Goal: Obtain resource: Download file/media

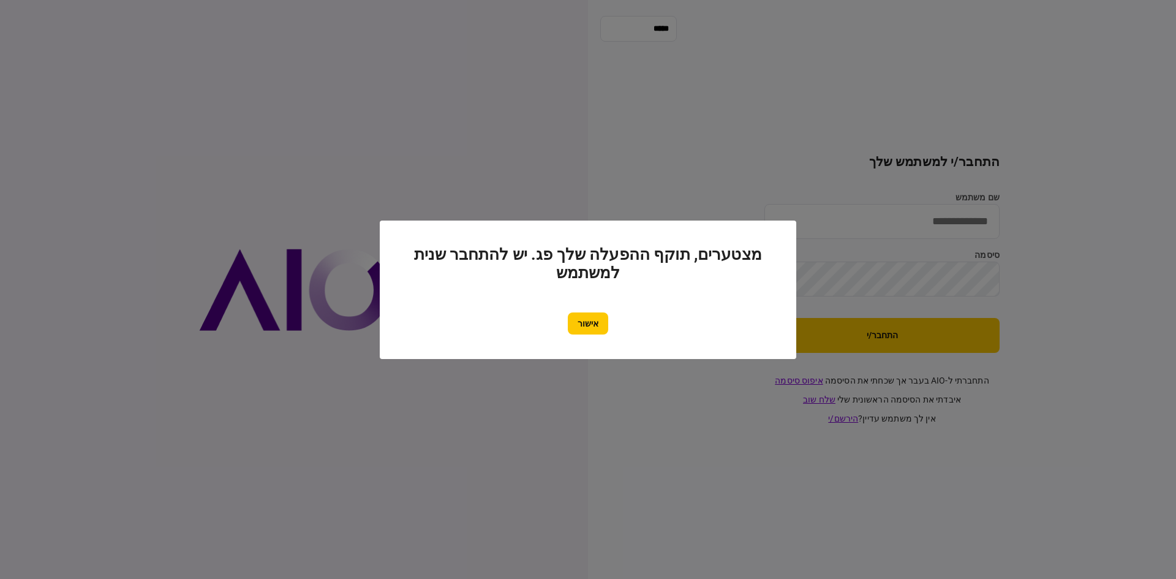
type input "********"
drag, startPoint x: 582, startPoint y: 325, endPoint x: 669, endPoint y: 346, distance: 89.0
click at [583, 325] on button "אישור" at bounding box center [588, 324] width 40 height 22
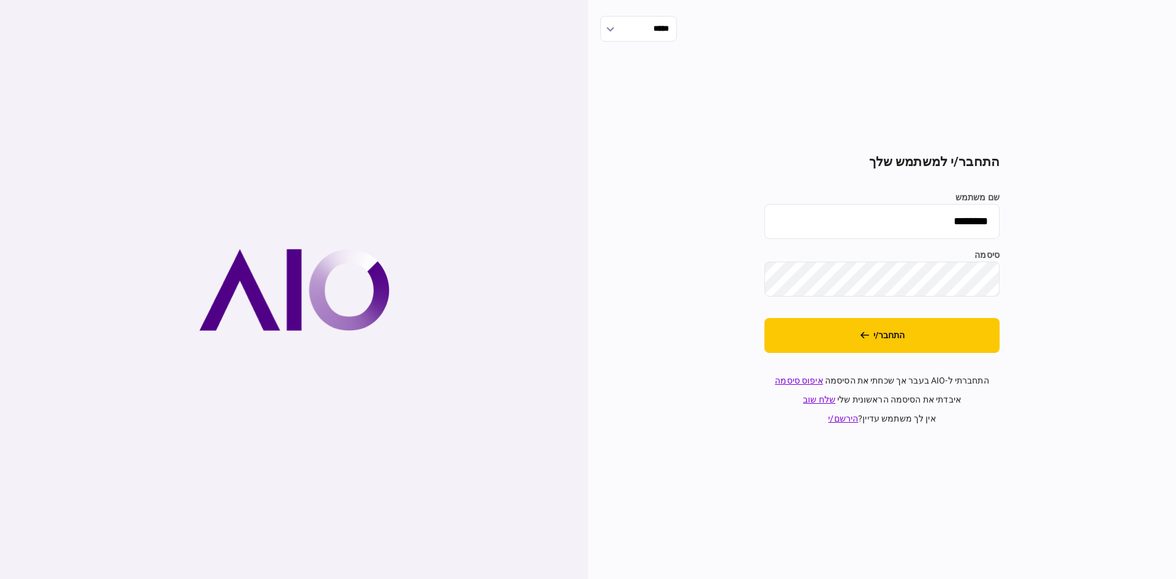
click at [784, 337] on button "התחבר/י" at bounding box center [882, 335] width 235 height 35
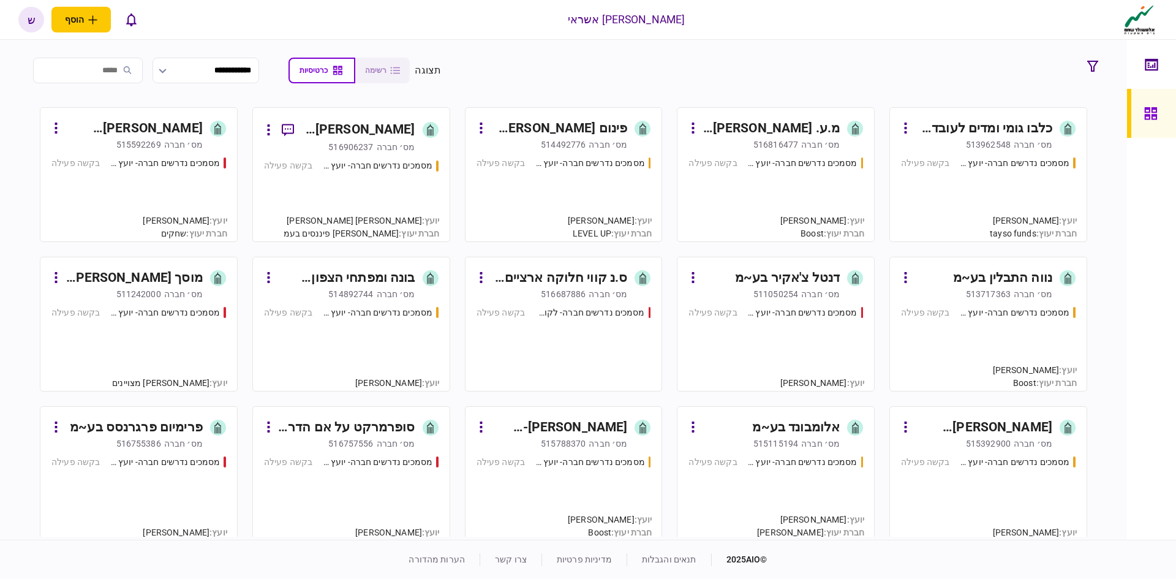
click at [123, 72] on input "search" at bounding box center [88, 71] width 110 height 26
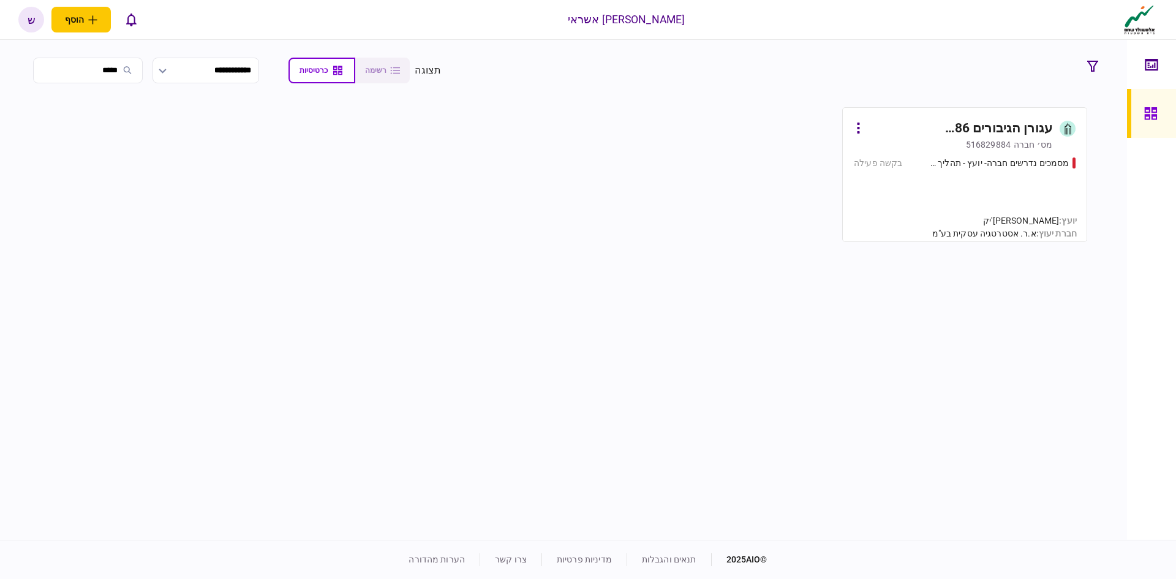
type input "*****"
click at [891, 140] on div "מס׳ חברה 516829884" at bounding box center [953, 144] width 199 height 12
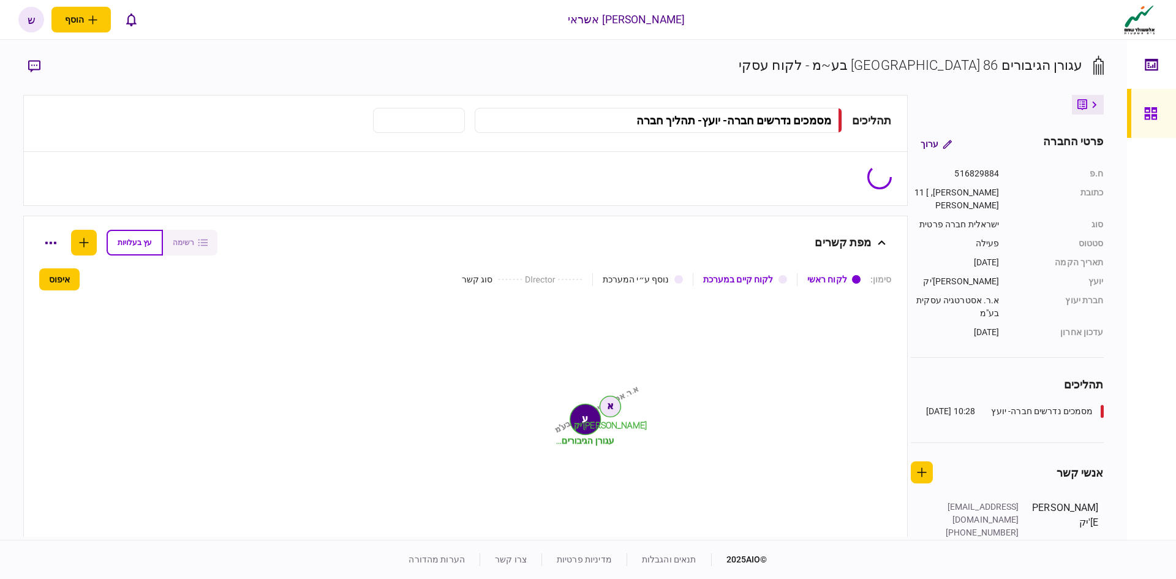
type input "**********"
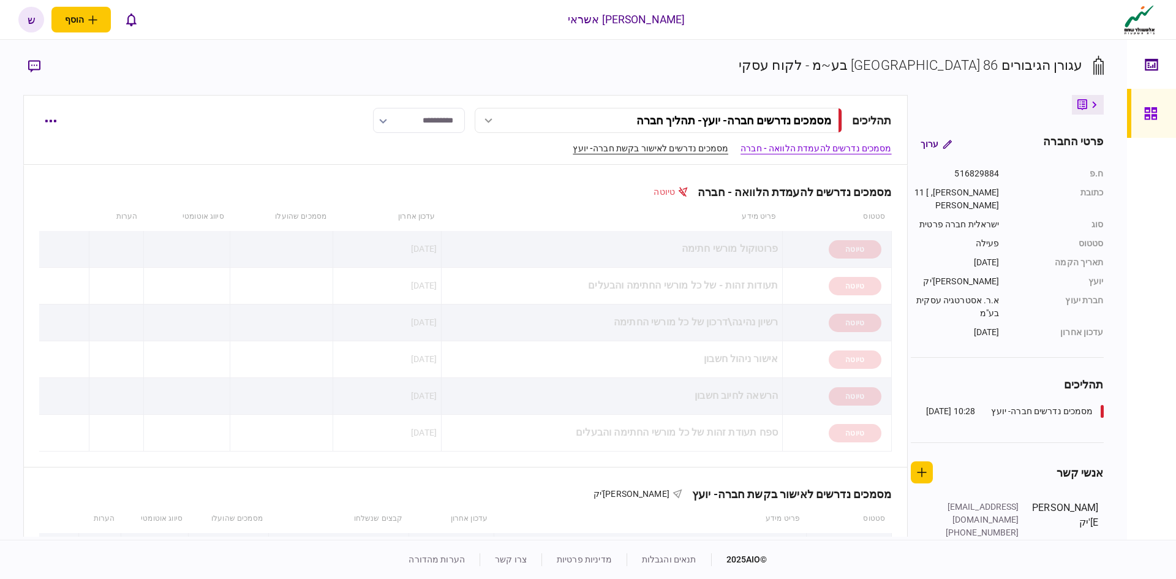
click at [683, 150] on link "מסמכים נדרשים לאישור בקשת חברה- יועץ" at bounding box center [651, 148] width 156 height 13
click at [680, 146] on link "מסמכים נדרשים לאישור בקשת חברה- יועץ" at bounding box center [651, 148] width 156 height 13
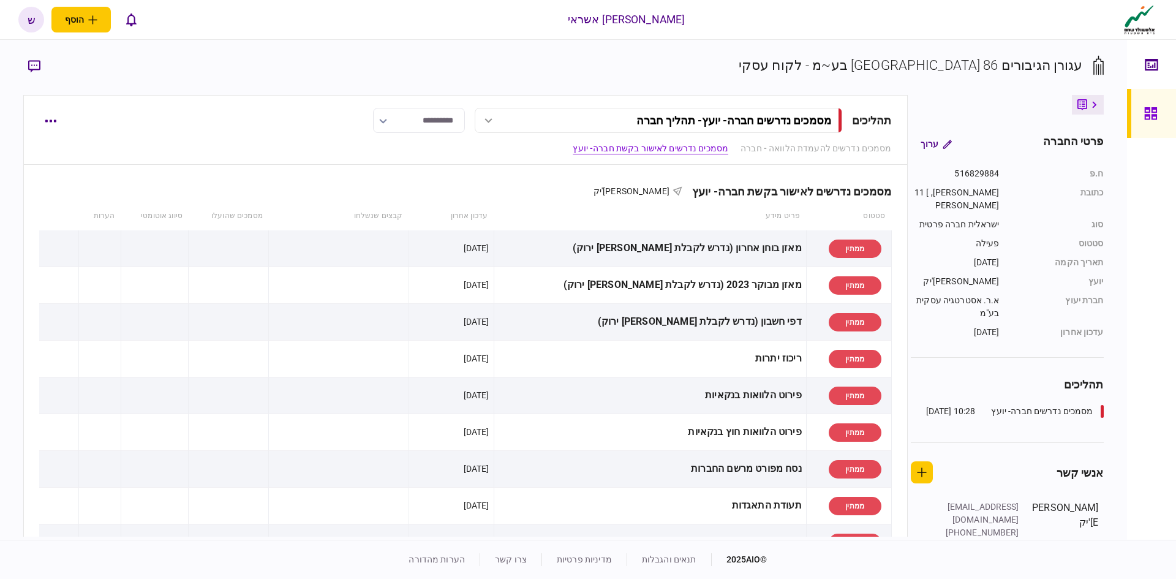
click at [1163, 98] on div at bounding box center [1155, 113] width 20 height 49
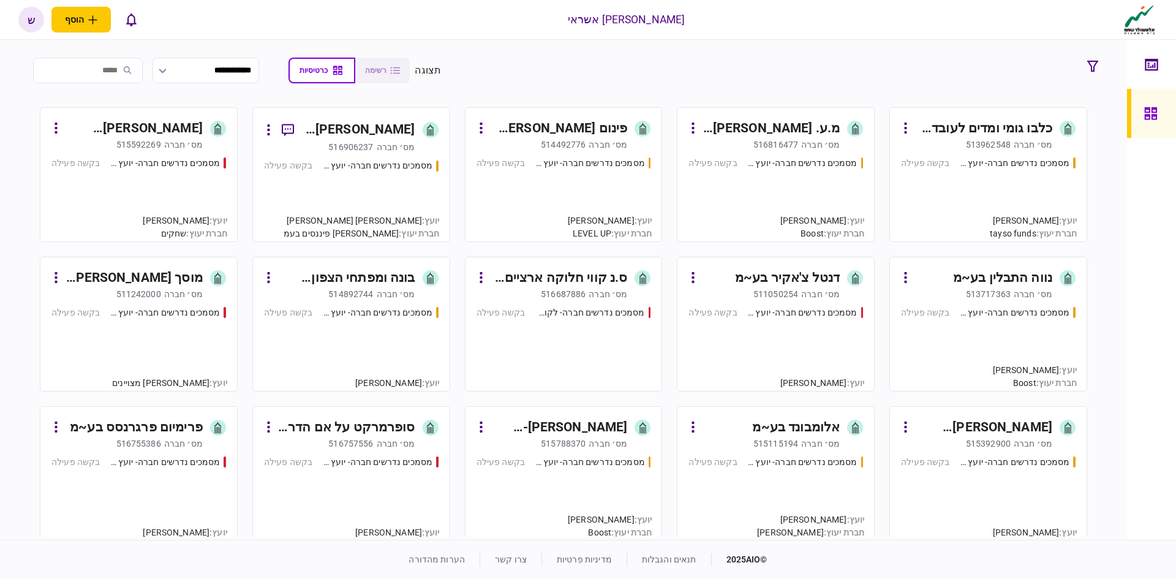
click at [126, 72] on input "search" at bounding box center [88, 71] width 110 height 26
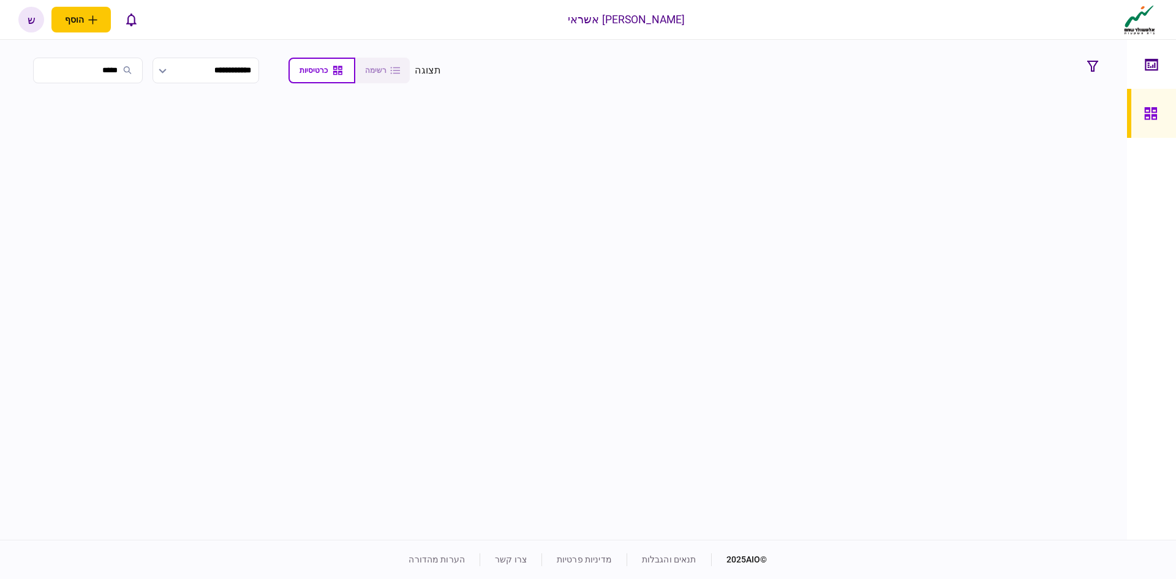
click at [132, 70] on input "*****" at bounding box center [88, 71] width 110 height 26
type input "****"
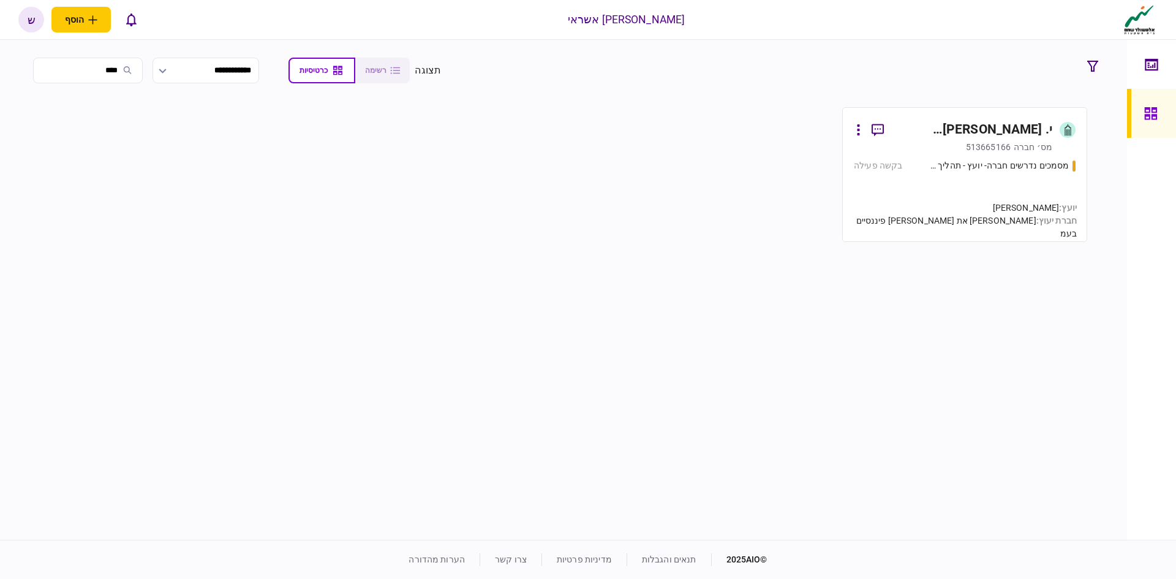
drag, startPoint x: 1028, startPoint y: 165, endPoint x: 1020, endPoint y: 182, distance: 19.2
click at [1020, 182] on div "מסמכים נדרשים חברה- יועץ - תהליך חברה בקשה פעילה" at bounding box center [965, 194] width 222 height 71
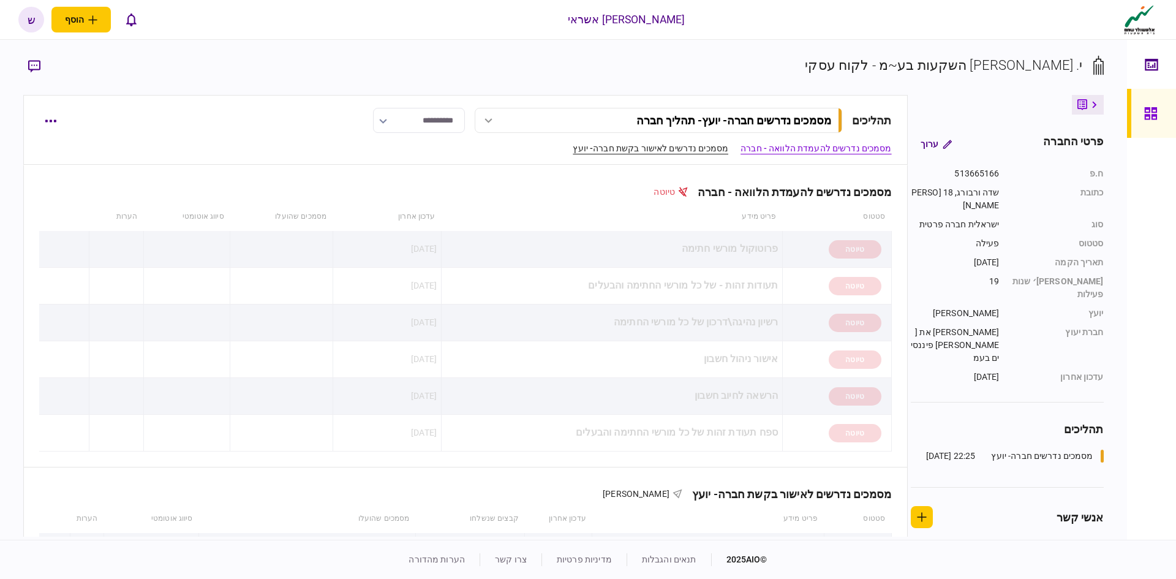
click at [676, 143] on link "מסמכים נדרשים לאישור בקשת חברה- יועץ" at bounding box center [651, 148] width 156 height 13
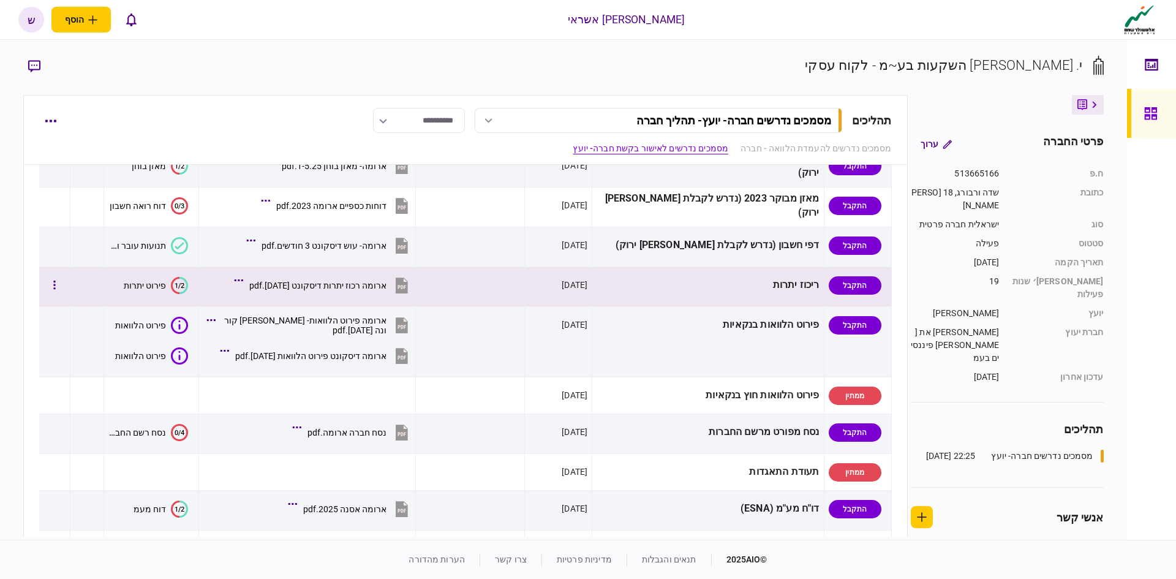
scroll to position [364, 0]
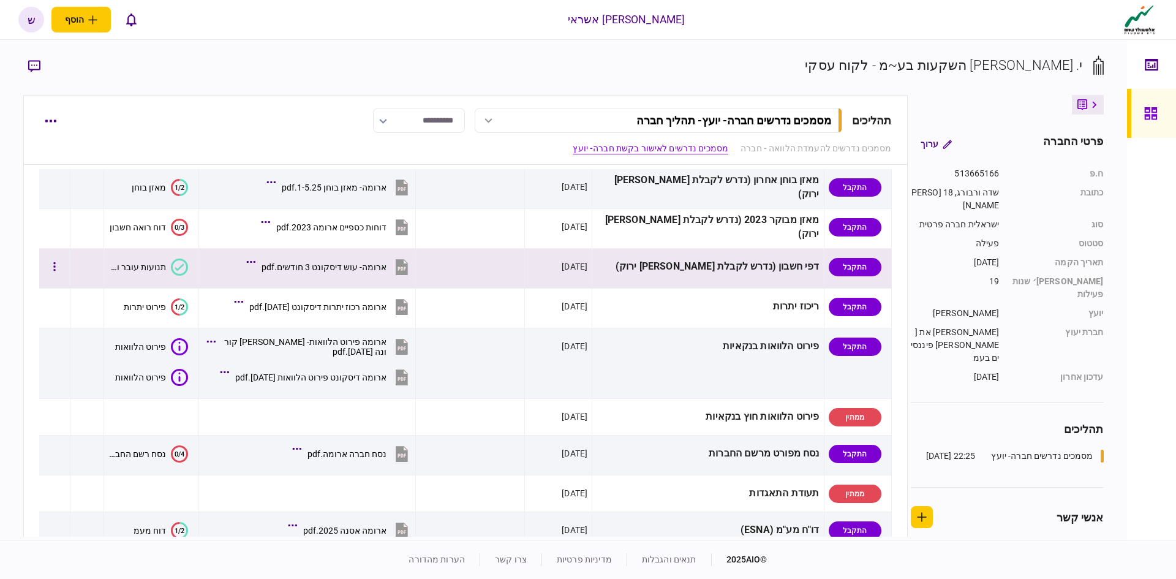
click at [375, 268] on div "ארומה- עוש דיסקונט 3 חודשים.pdf" at bounding box center [324, 267] width 125 height 10
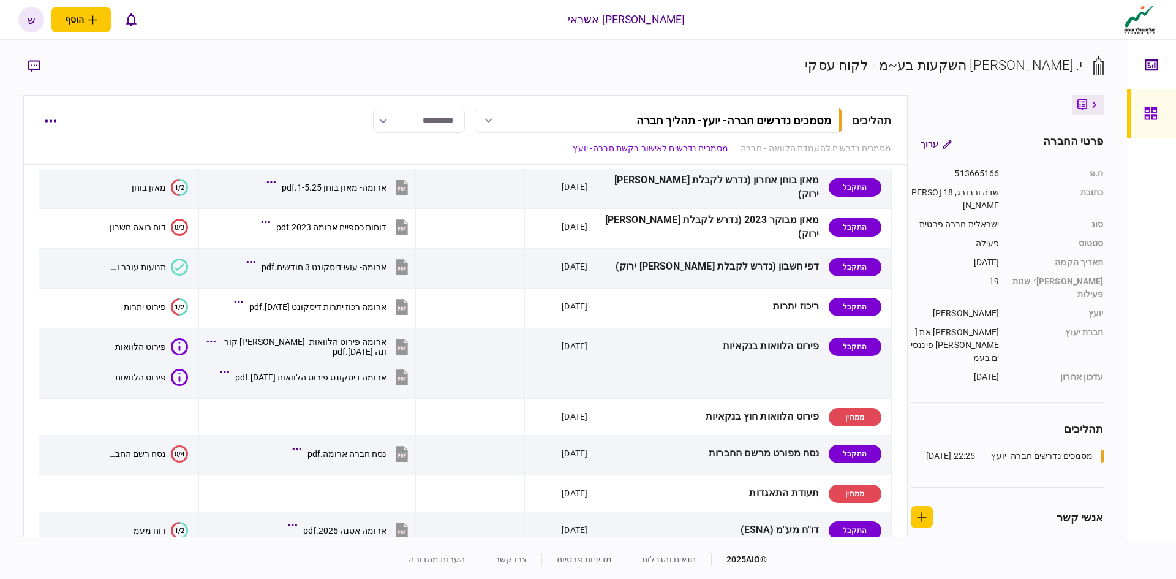
click at [1145, 108] on icon at bounding box center [1151, 114] width 13 height 14
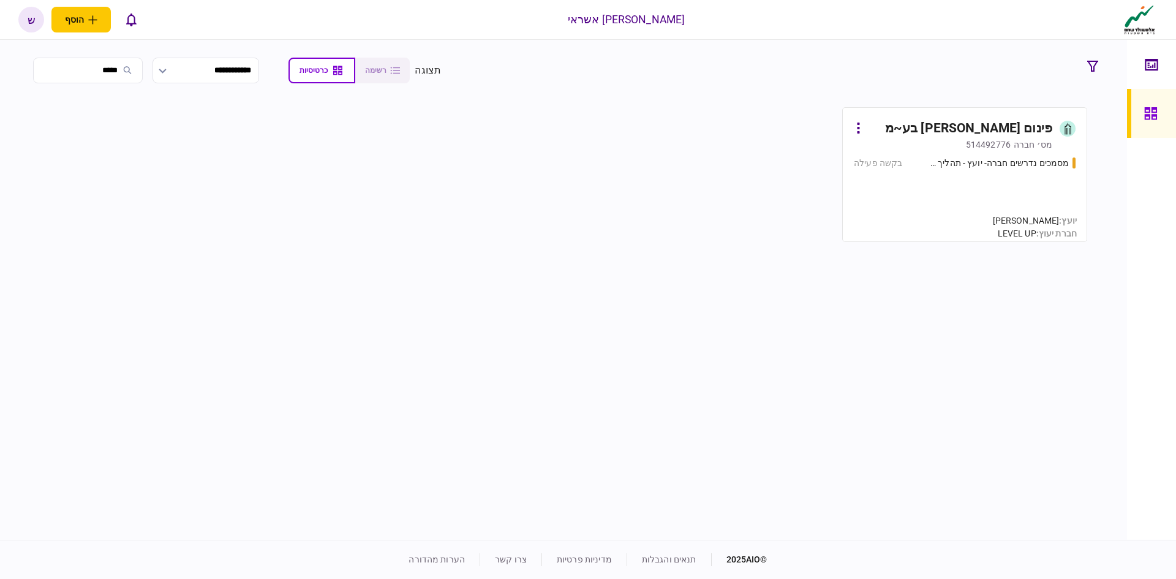
click at [950, 129] on div "פינום [PERSON_NAME] בע~מ" at bounding box center [968, 129] width 167 height 20
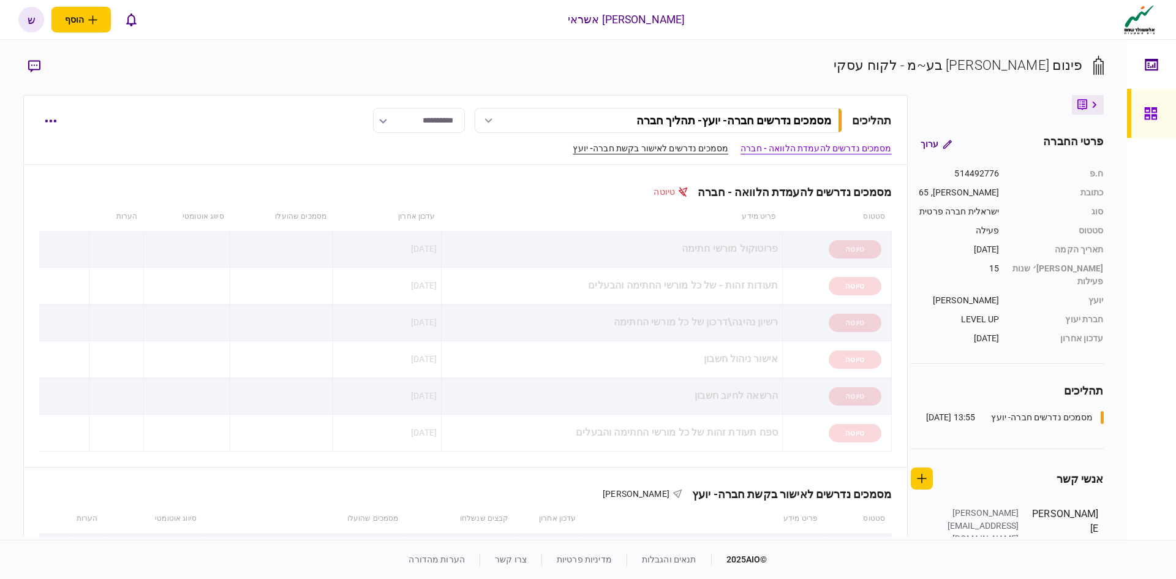
click at [683, 151] on link "מסמכים נדרשים לאישור בקשת חברה- יועץ" at bounding box center [651, 148] width 156 height 13
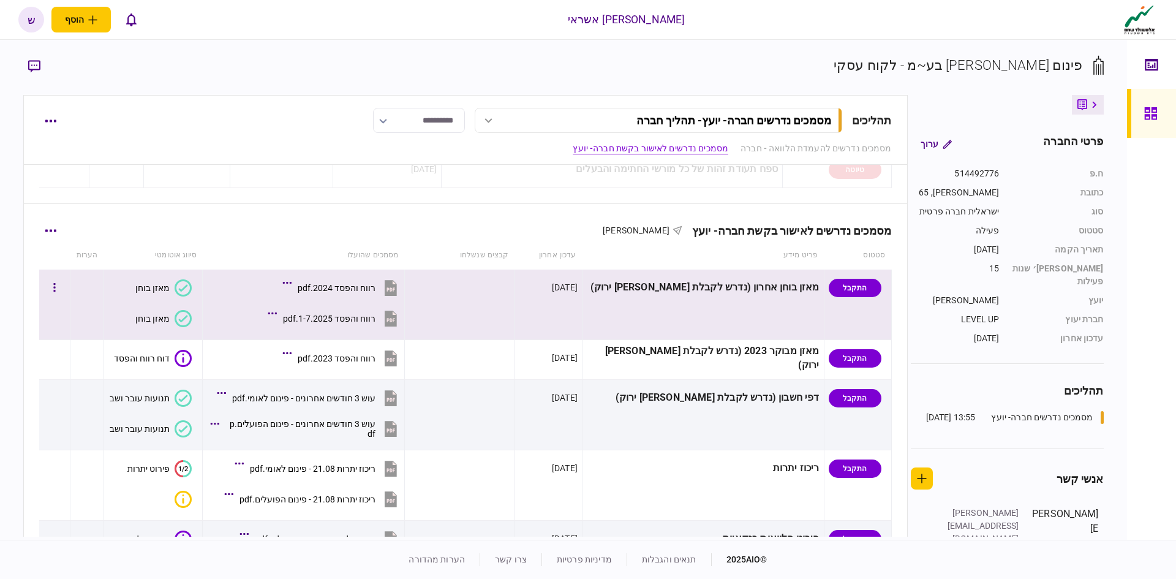
scroll to position [241, 0]
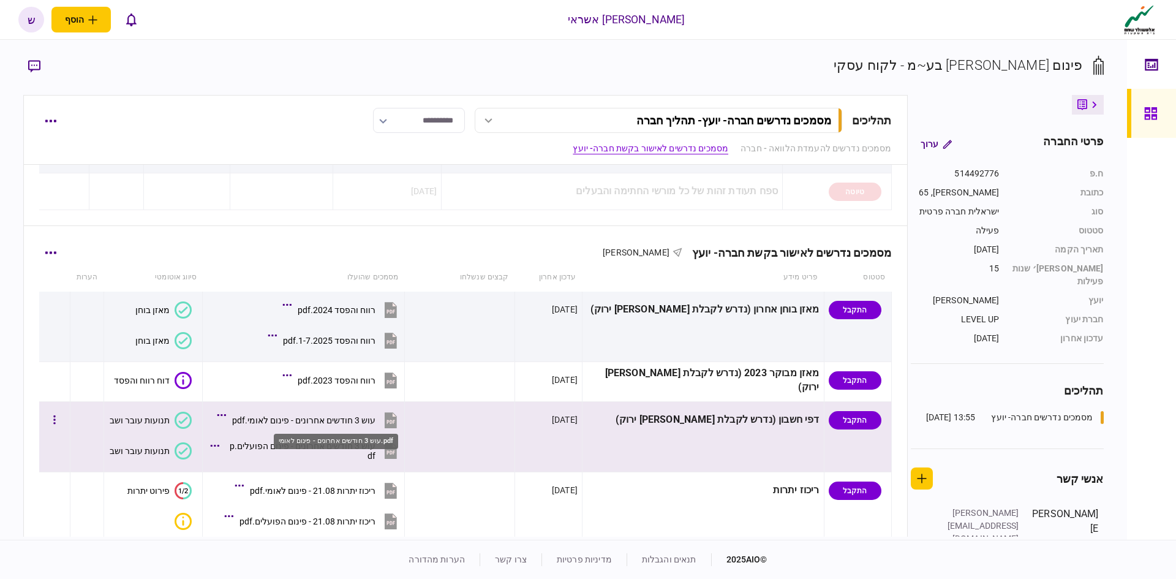
click at [375, 418] on div "עוש 3 חודשים אחרונים - פינום לאומי.pdf" at bounding box center [303, 420] width 143 height 10
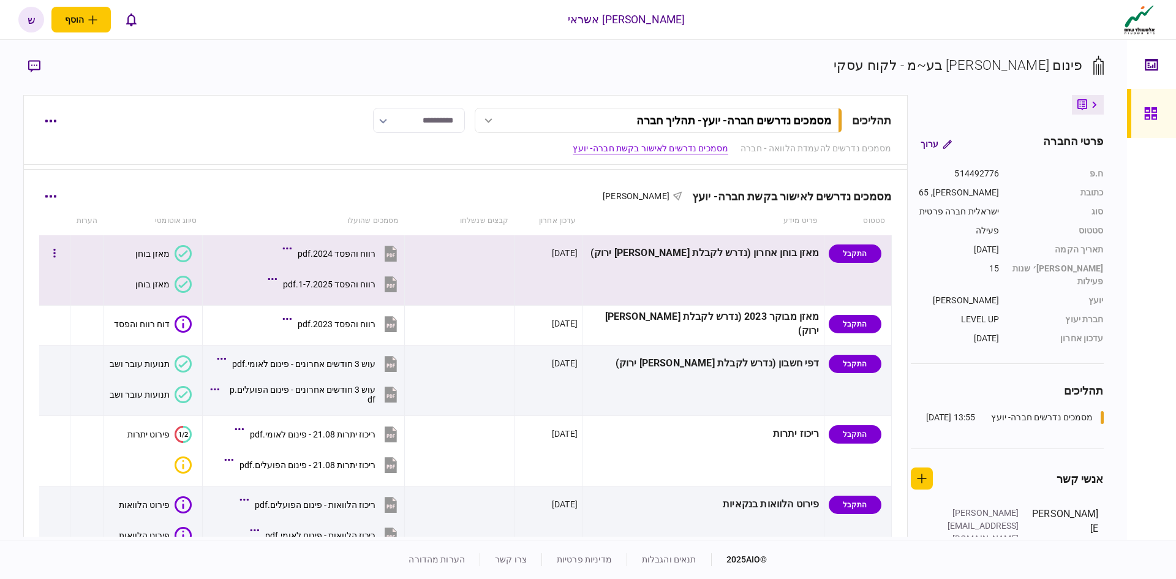
scroll to position [303, 0]
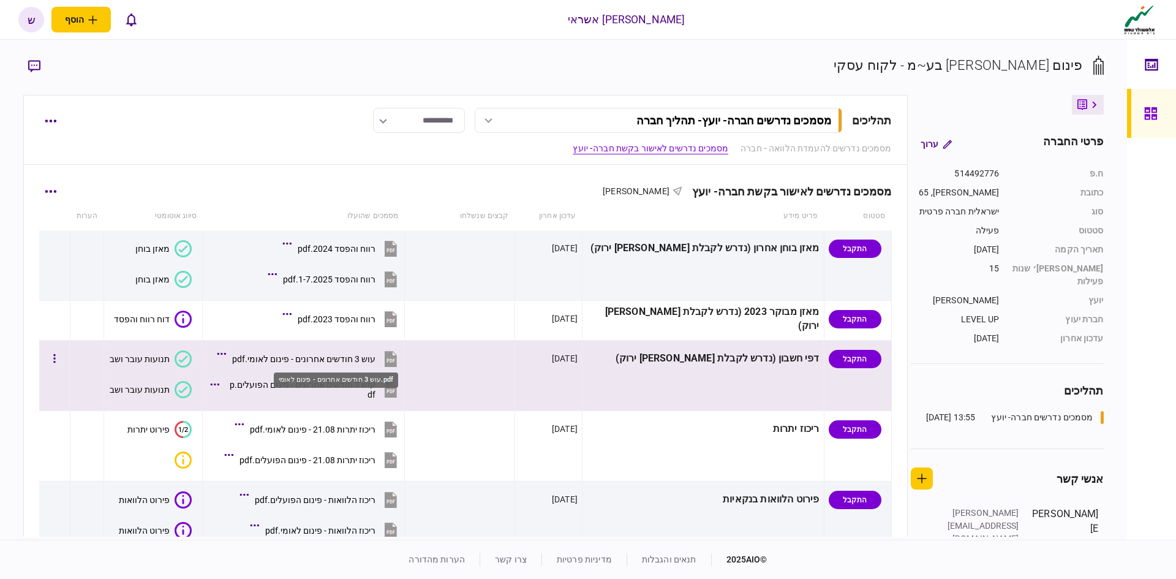
click at [339, 360] on div "עוש 3 חודשים אחרונים - פינום לאומי.pdf" at bounding box center [303, 359] width 143 height 10
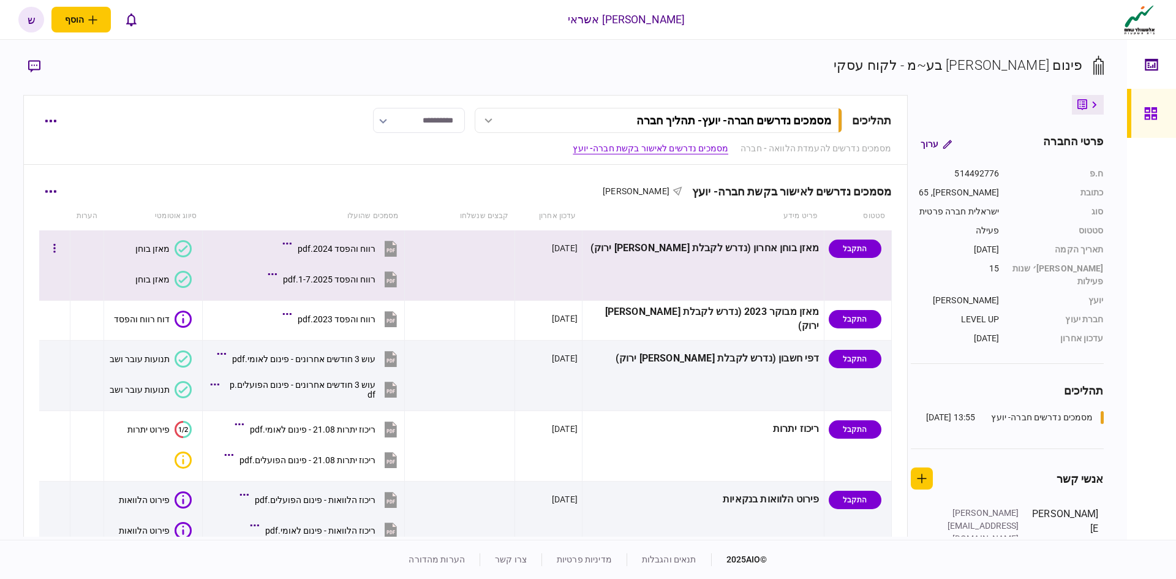
click at [365, 241] on button "רווח והפסד 2024.pdf" at bounding box center [343, 249] width 115 height 28
click at [376, 279] on div "רווח והפסד 1-7.2025.pdf" at bounding box center [329, 280] width 93 height 10
click at [351, 242] on button "רווח והפסד 2024.pdf" at bounding box center [343, 249] width 115 height 28
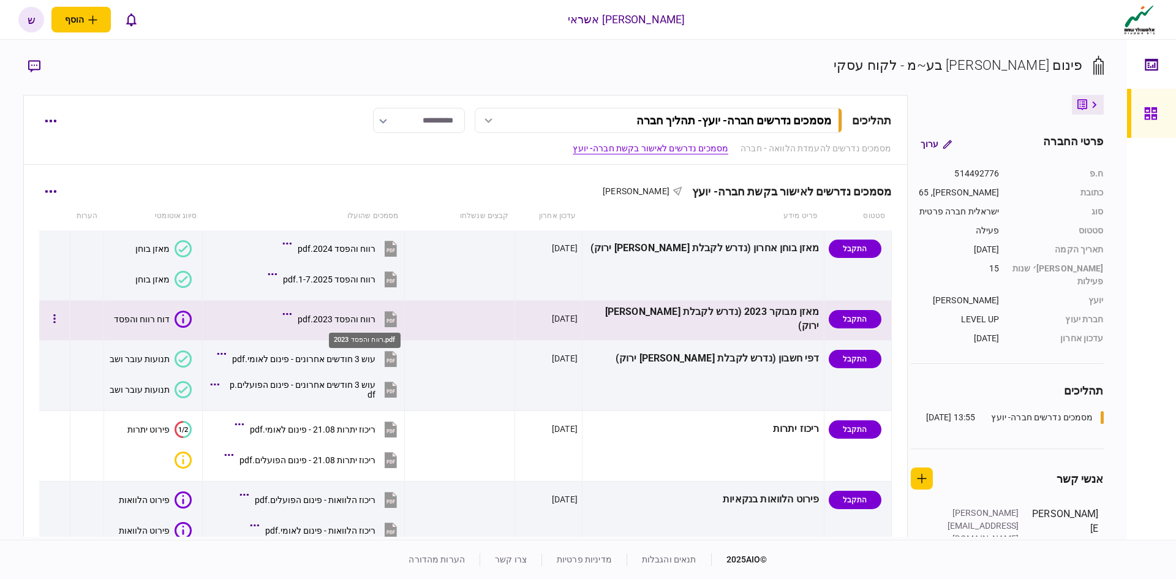
click at [376, 319] on div "רווח והפסד 2023.pdf" at bounding box center [337, 319] width 78 height 10
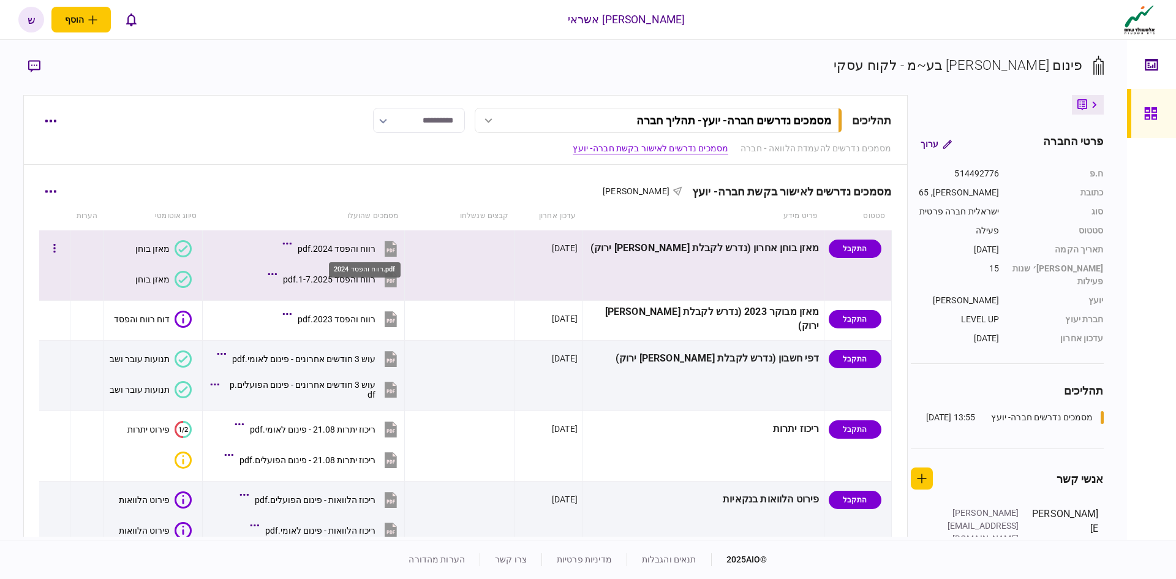
click at [368, 252] on div "רווח והפסד 2024.pdf" at bounding box center [337, 249] width 78 height 10
click at [376, 244] on div "רווח והפסד 2024.pdf" at bounding box center [337, 249] width 78 height 10
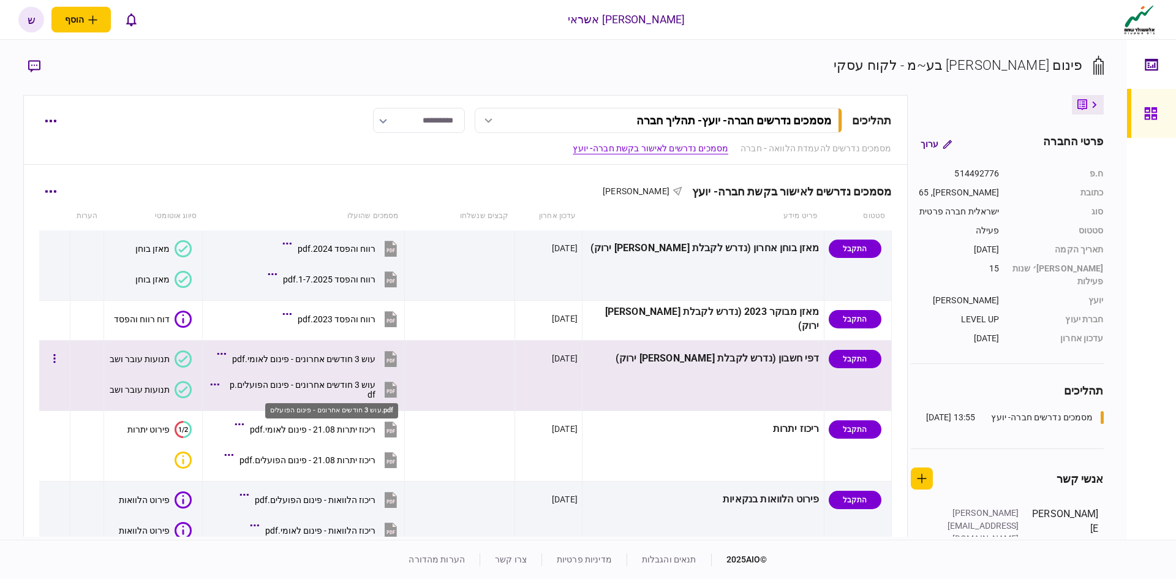
click at [371, 392] on div "עוש 3 חודשים אחרונים - פינום הפועלים.pdf" at bounding box center [300, 390] width 150 height 20
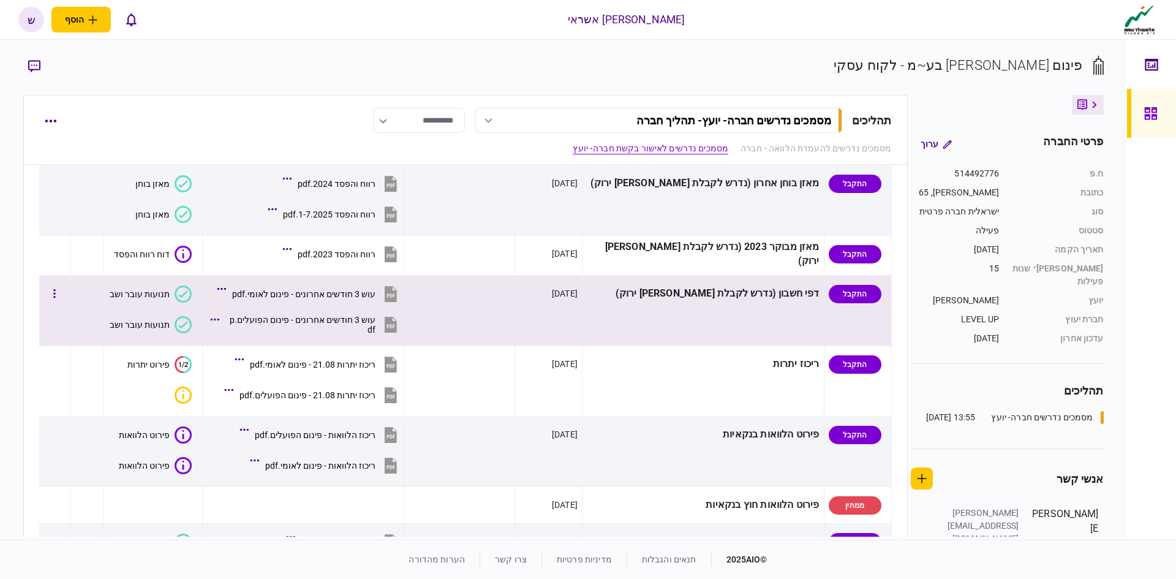
scroll to position [306, 0]
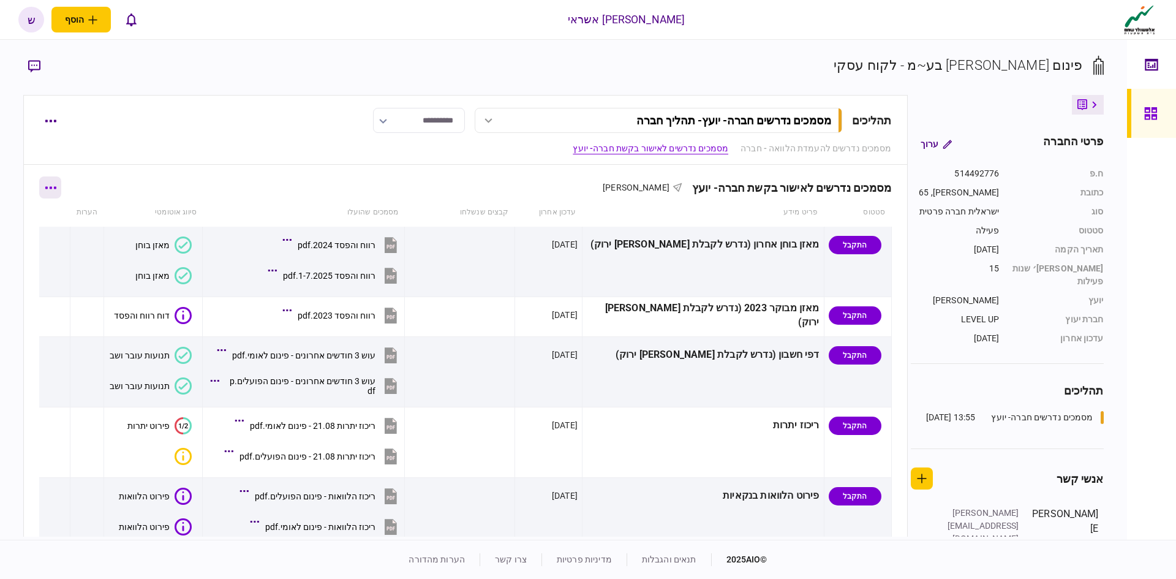
click at [53, 183] on button "button" at bounding box center [50, 187] width 22 height 22
click at [77, 298] on span "הורד מסמכים" at bounding box center [68, 293] width 56 height 15
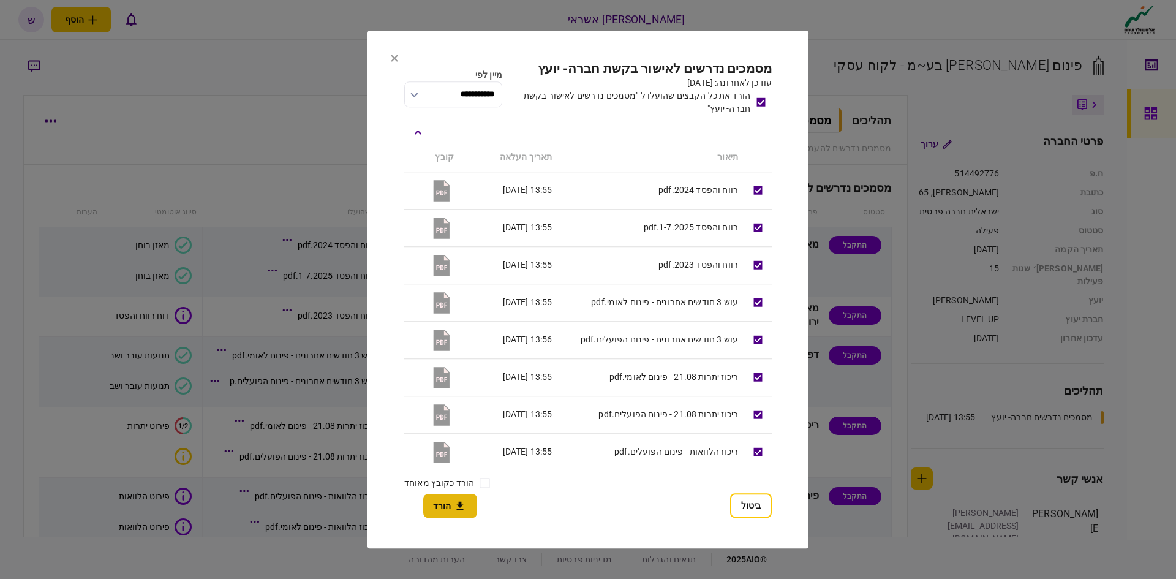
click at [449, 508] on button "הורד" at bounding box center [450, 506] width 54 height 24
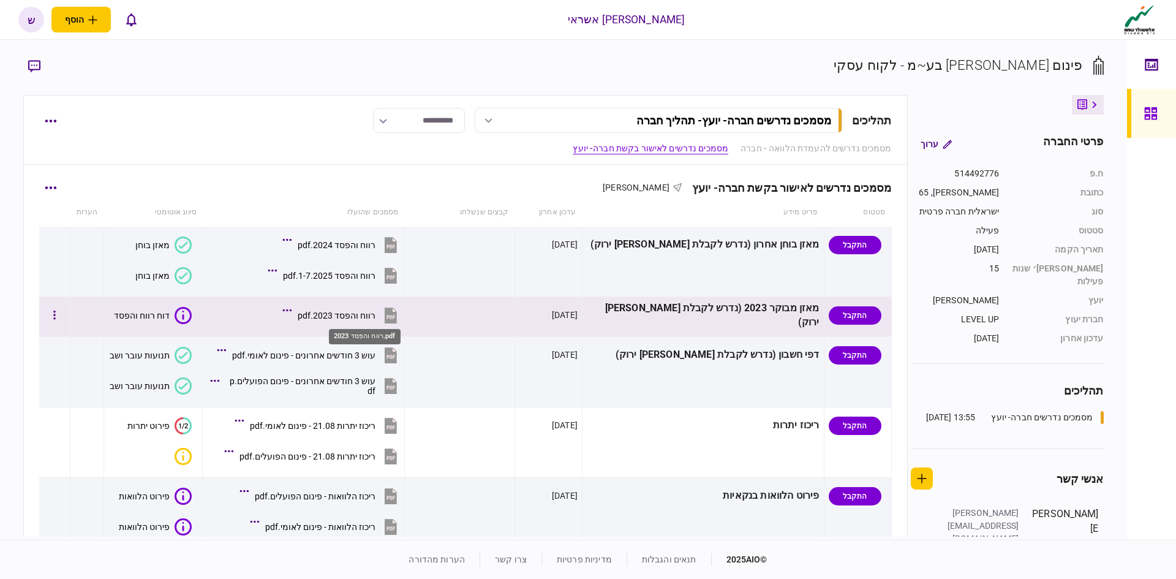
click at [376, 316] on div "רווח והפסד 2023.pdf" at bounding box center [337, 316] width 78 height 10
click at [369, 311] on div "רווח והפסד 2023.pdf" at bounding box center [337, 316] width 78 height 10
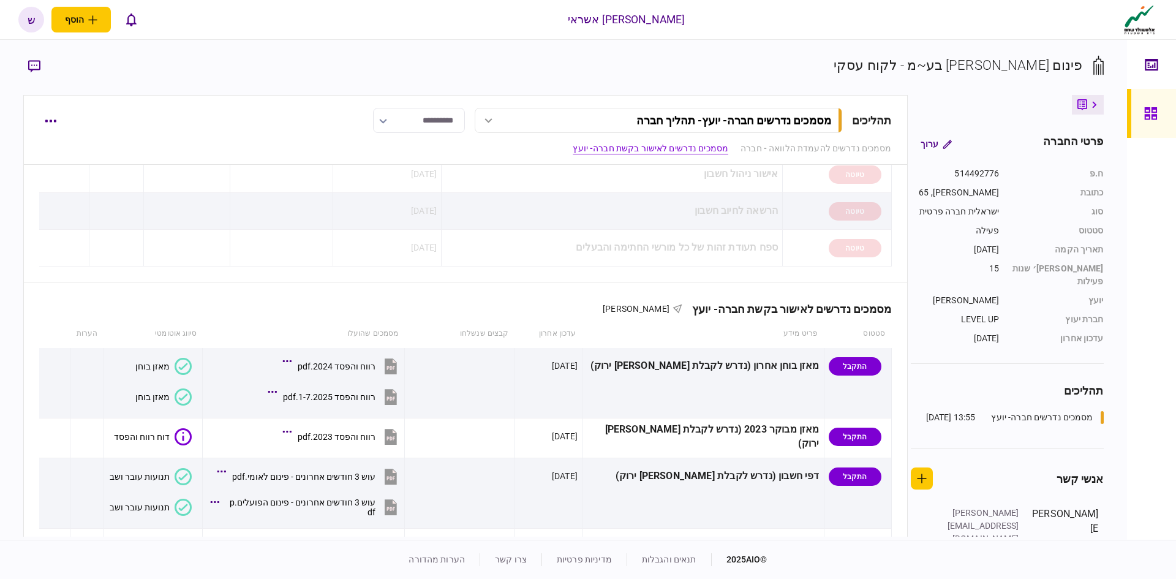
scroll to position [245, 0]
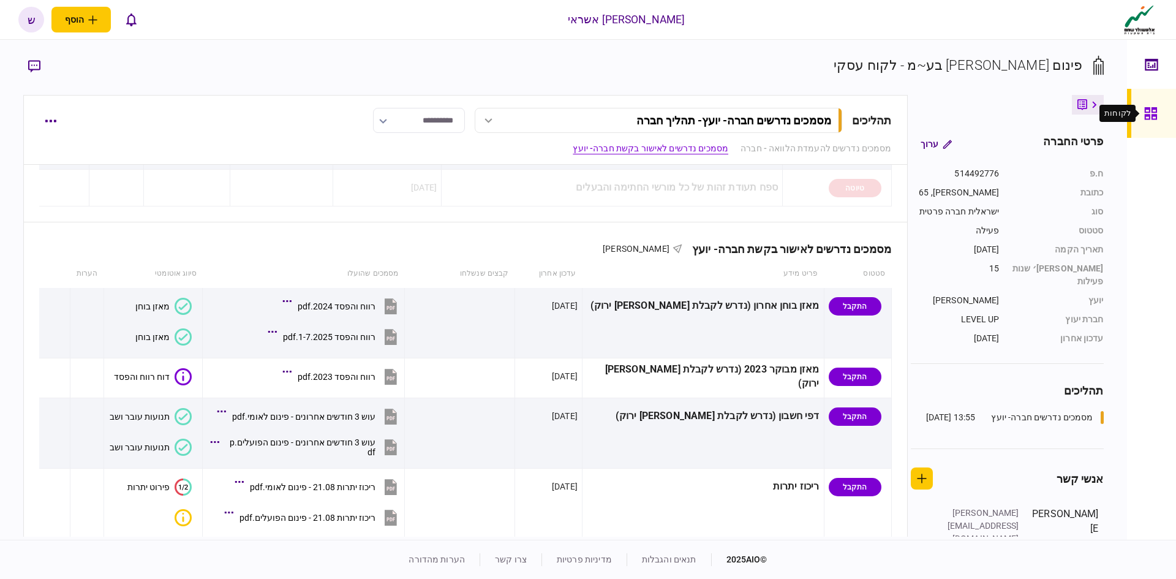
click at [1146, 109] on icon at bounding box center [1151, 113] width 12 height 12
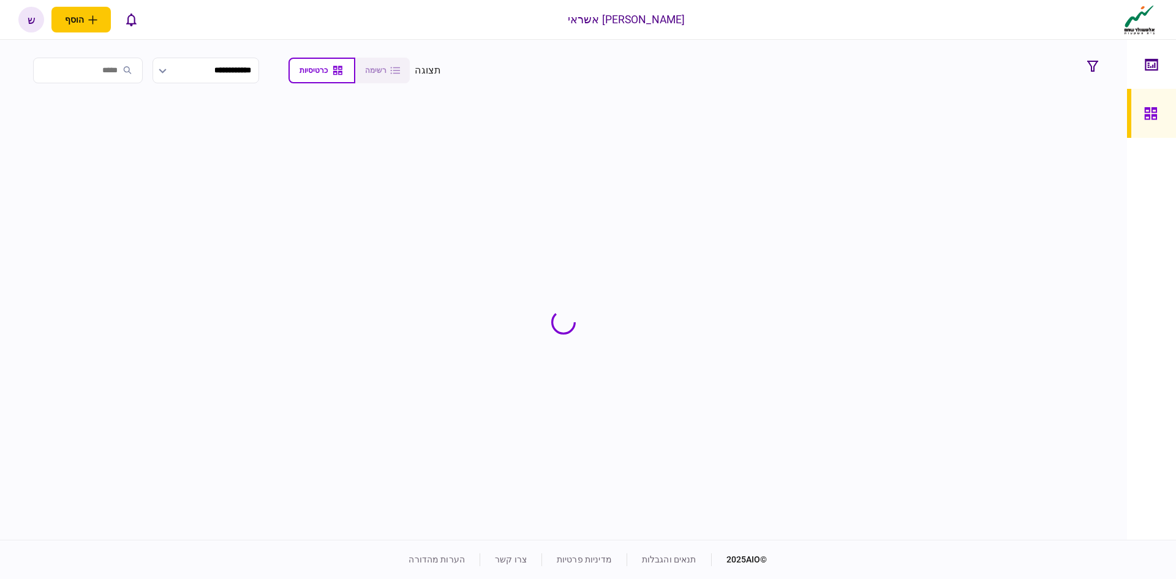
click at [129, 75] on input "search" at bounding box center [88, 71] width 110 height 26
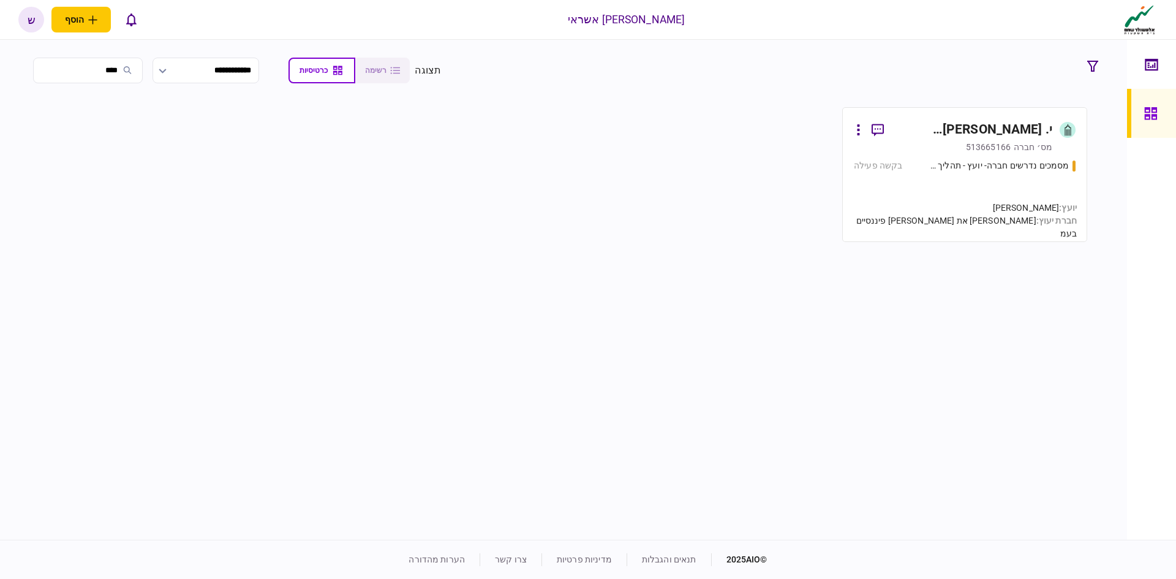
type input "****"
click at [910, 154] on link "י. [PERSON_NAME] השקעות בע~מ [PERSON_NAME]׳ חברה 513665166 מסמכים נדרשים חברה- …" at bounding box center [965, 174] width 245 height 135
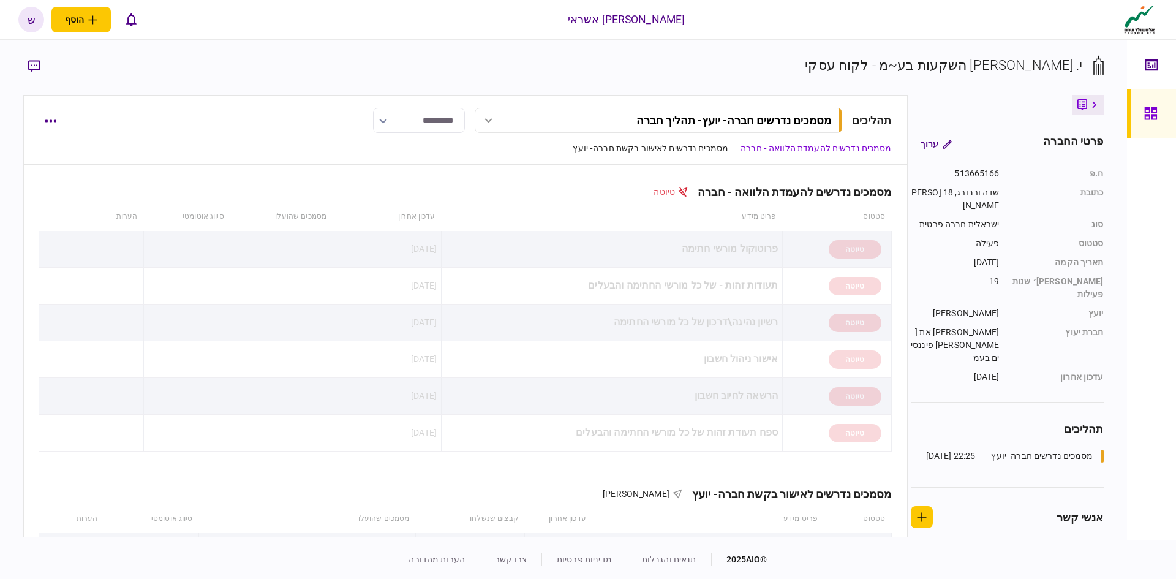
click at [694, 152] on link "מסמכים נדרשים לאישור בקשת חברה- יועץ" at bounding box center [651, 148] width 156 height 13
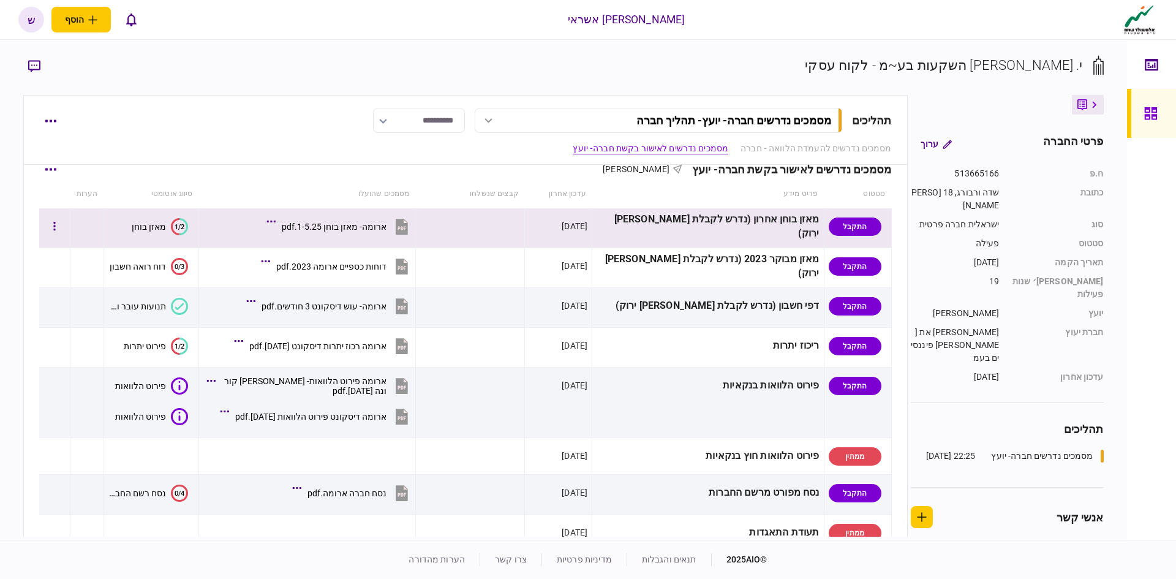
scroll to position [303, 0]
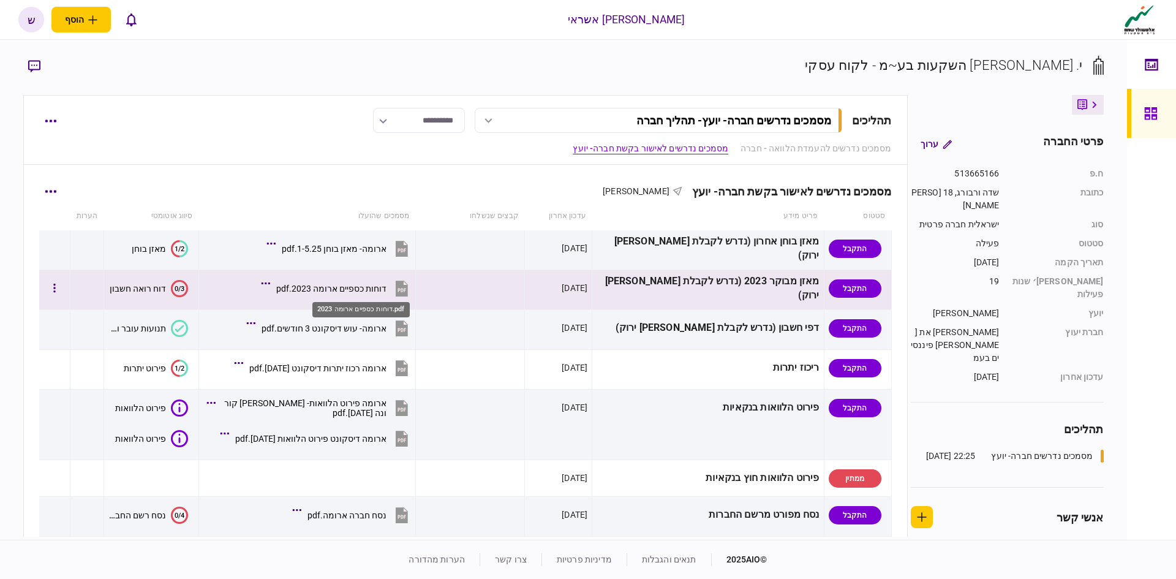
click at [358, 290] on div "דוחות כספיים ארומה 2023.pdf" at bounding box center [331, 289] width 110 height 10
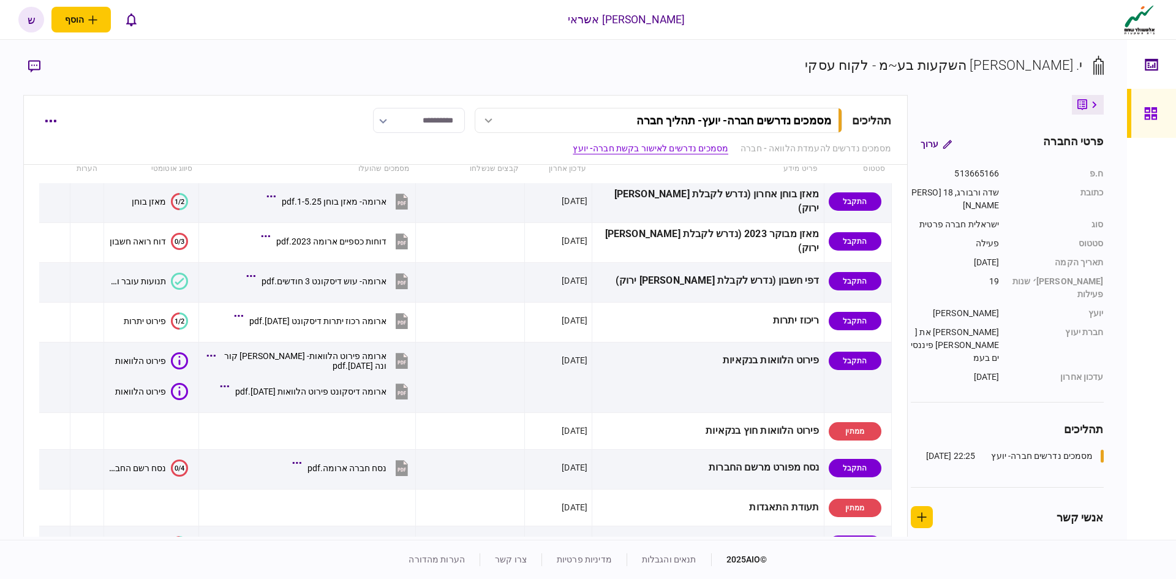
scroll to position [364, 0]
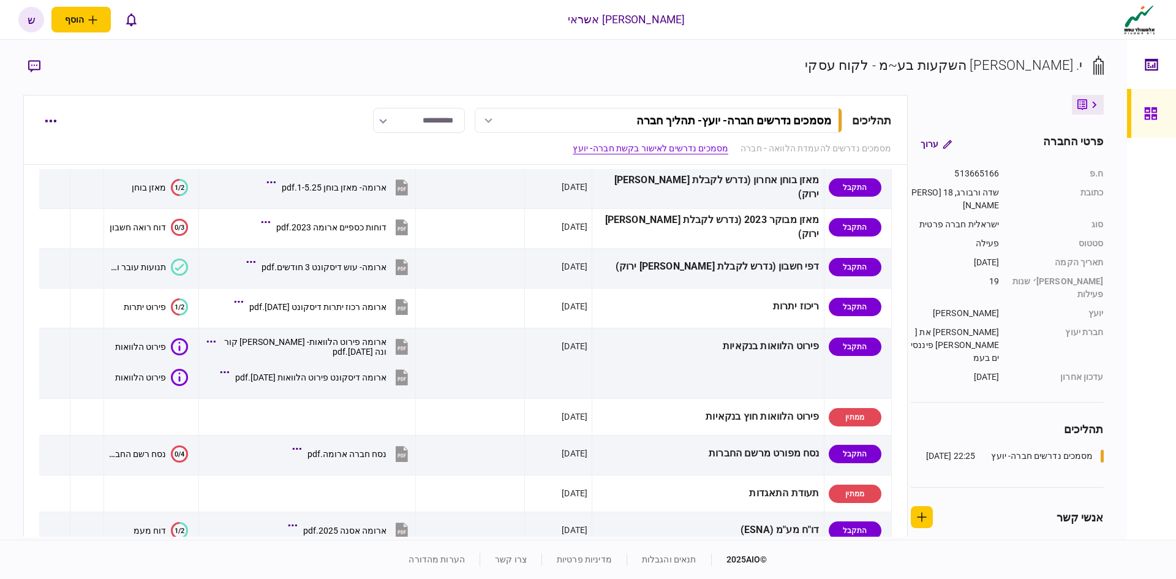
click at [1093, 107] on icon at bounding box center [1095, 104] width 5 height 7
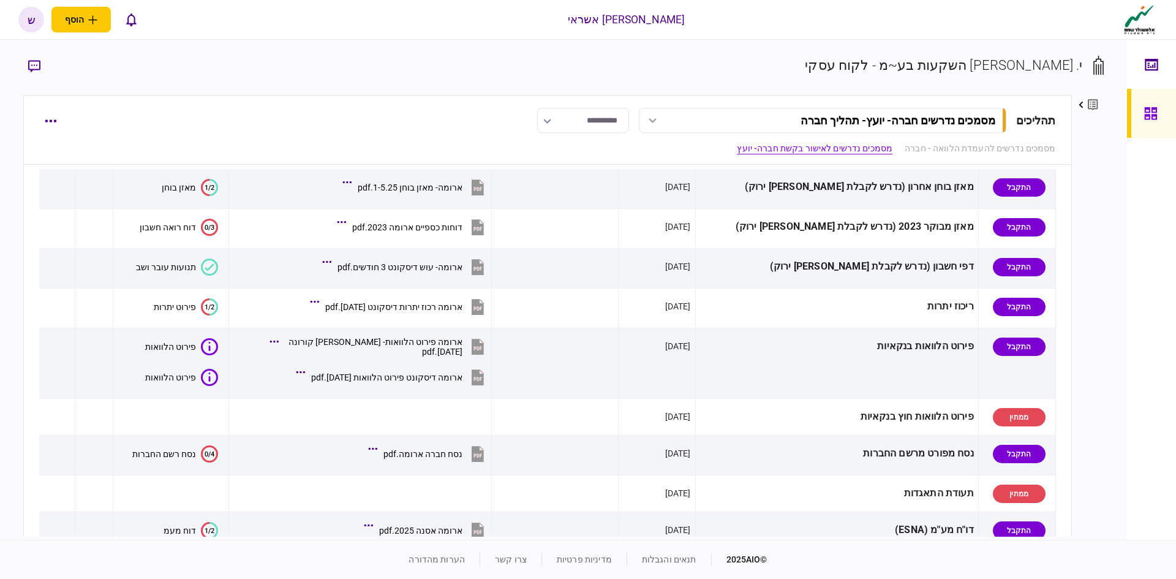
click at [1091, 104] on icon at bounding box center [1093, 104] width 10 height 11
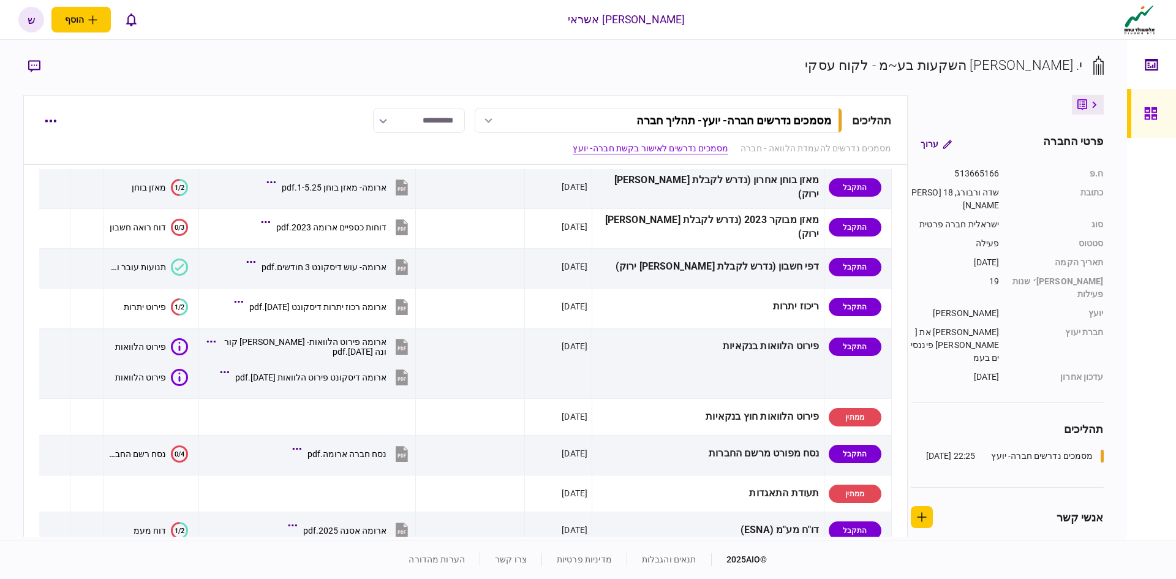
click at [1126, 96] on div "**********" at bounding box center [563, 290] width 1127 height 500
drag, startPoint x: 1124, startPoint y: 96, endPoint x: 1132, endPoint y: 99, distance: 8.8
click at [1130, 97] on div "[PERSON_NAME] אשראי הוסף לקוח עסקי לקוח פרטי ש ש [PERSON_NAME] [PERSON_NAME][EM…" at bounding box center [588, 289] width 1176 height 579
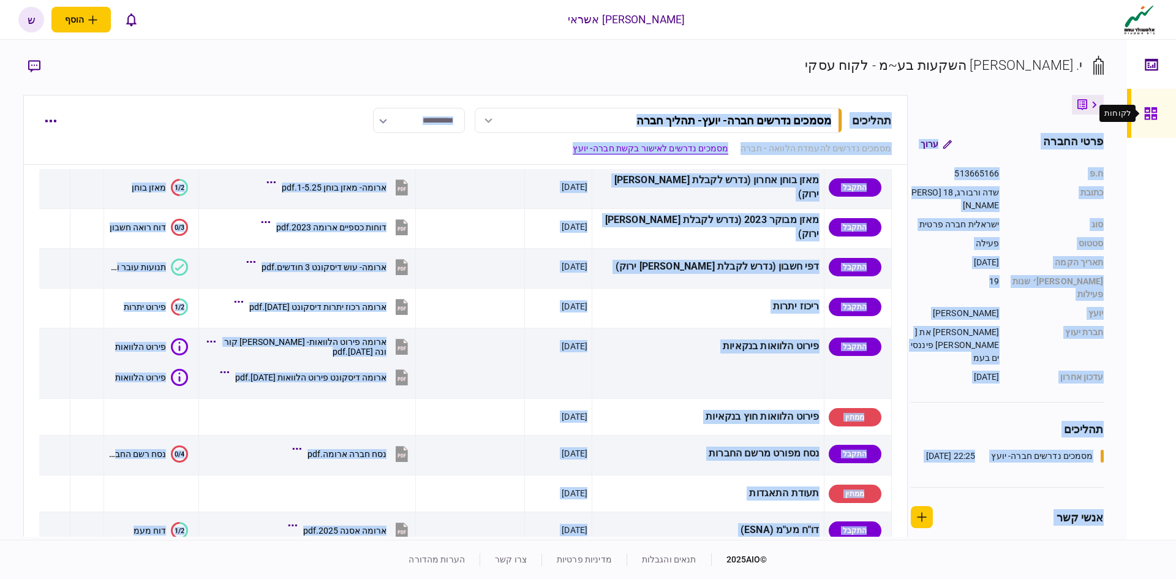
click at [1146, 110] on icon at bounding box center [1151, 113] width 12 height 12
click at [1138, 115] on span at bounding box center [1139, 114] width 6 height 8
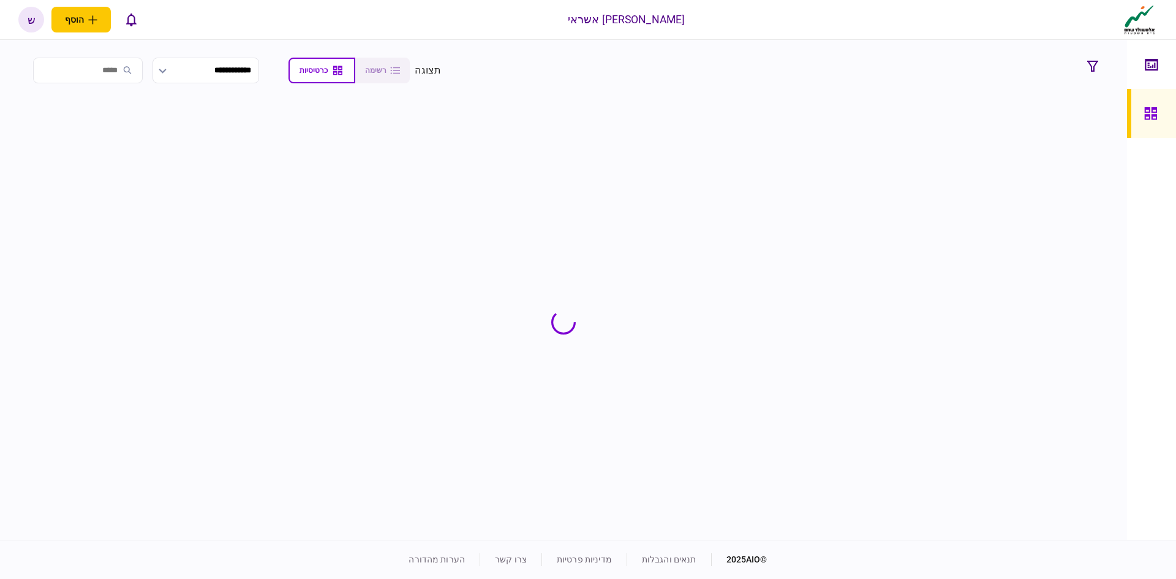
click at [97, 72] on input "search" at bounding box center [88, 71] width 110 height 26
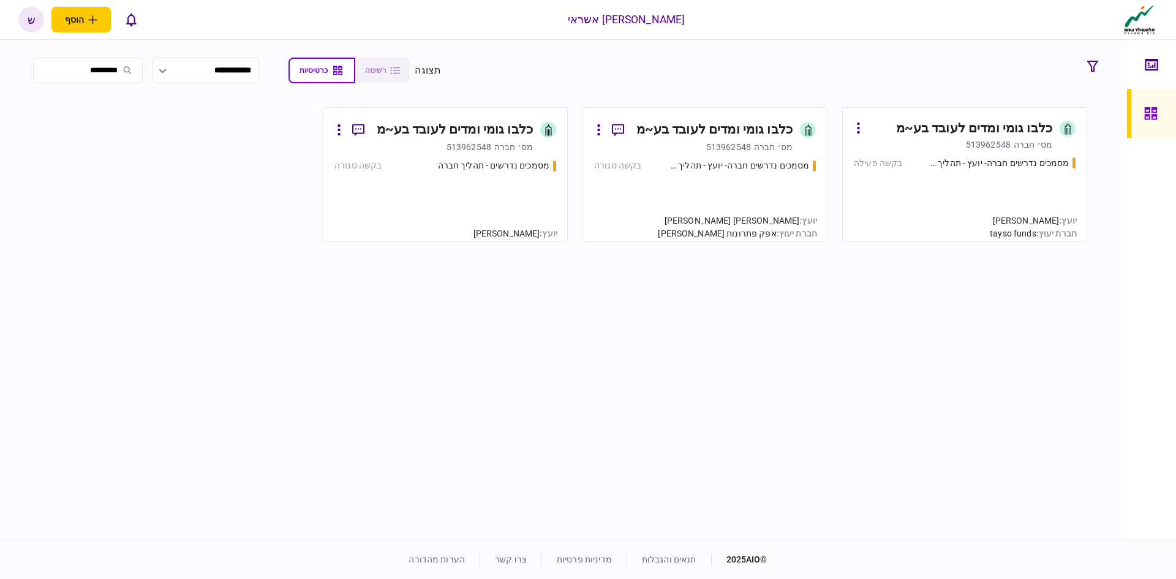
type input "*********"
click at [1025, 191] on div "מסמכים נדרשים חברה- יועץ - תהליך חברה בקשה פעילה" at bounding box center [965, 194] width 222 height 74
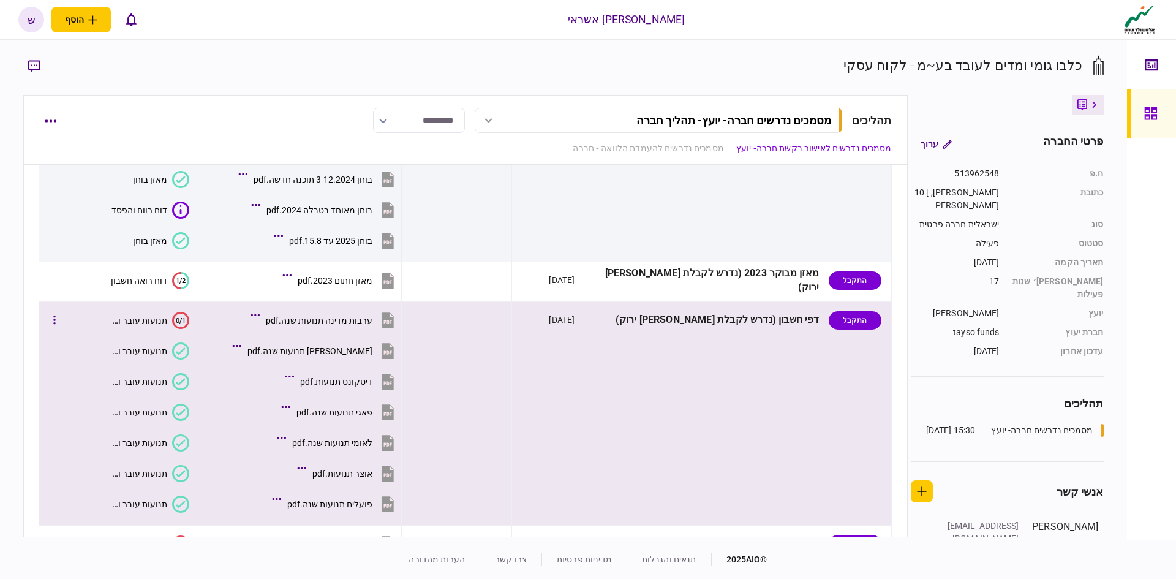
scroll to position [123, 0]
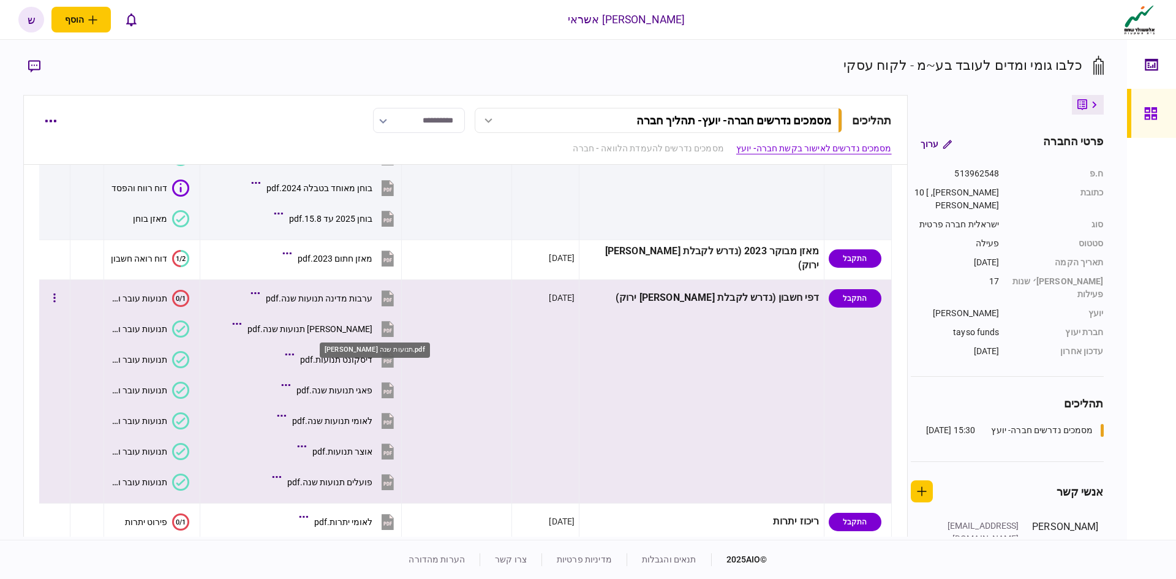
click at [367, 325] on div "[PERSON_NAME] תנועות שנה.pdf" at bounding box center [310, 329] width 125 height 10
click at [366, 362] on div "דיסקונט תנועות.pdf" at bounding box center [336, 360] width 72 height 10
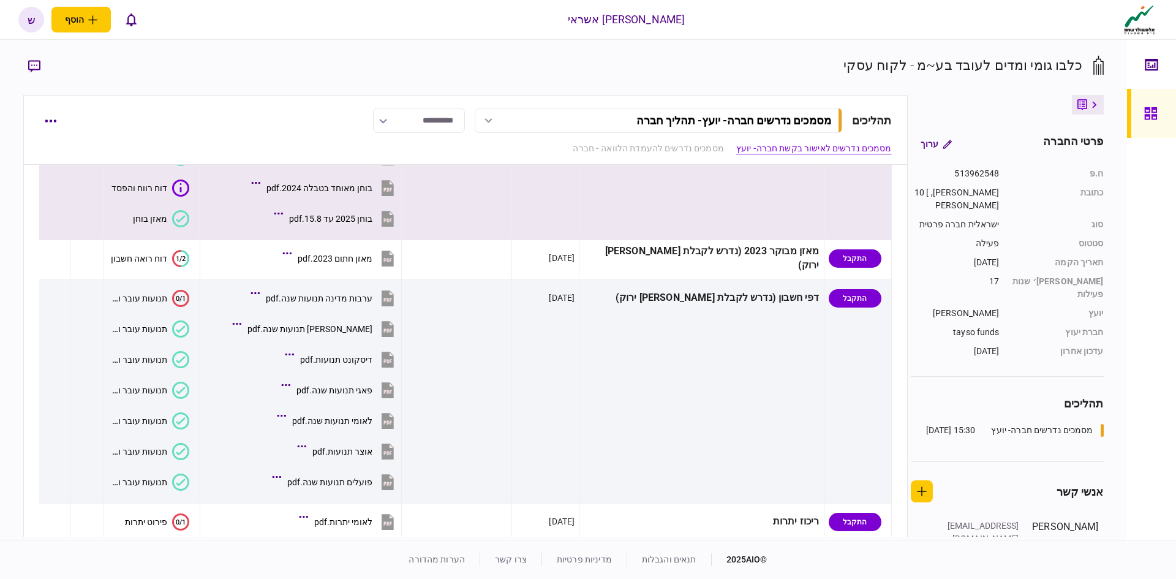
scroll to position [0, 0]
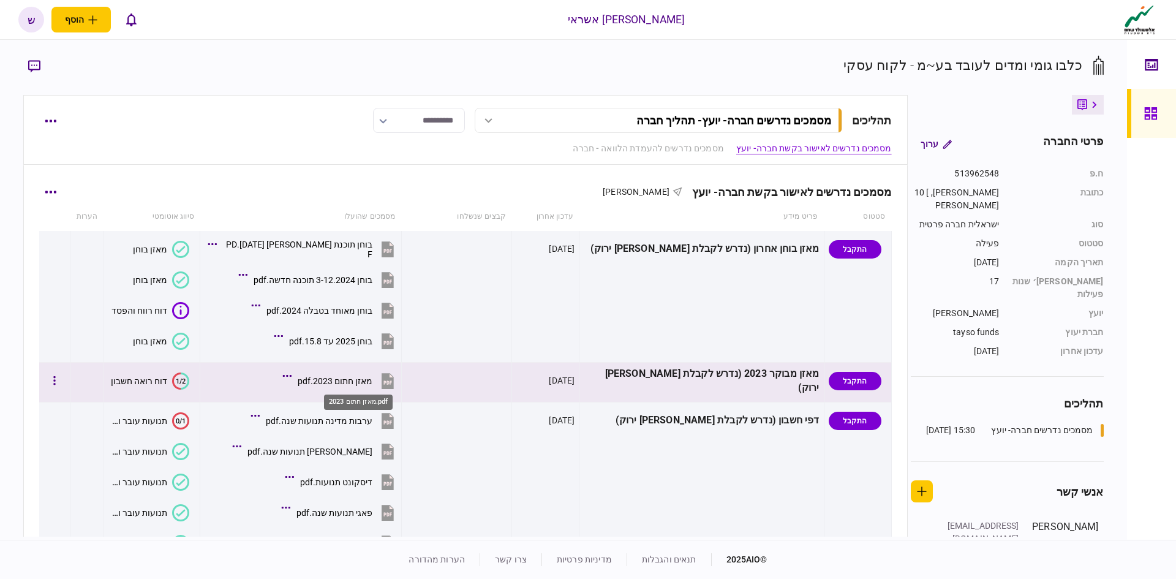
click at [364, 384] on div "מאזן חתום 2023.pdf" at bounding box center [335, 381] width 75 height 10
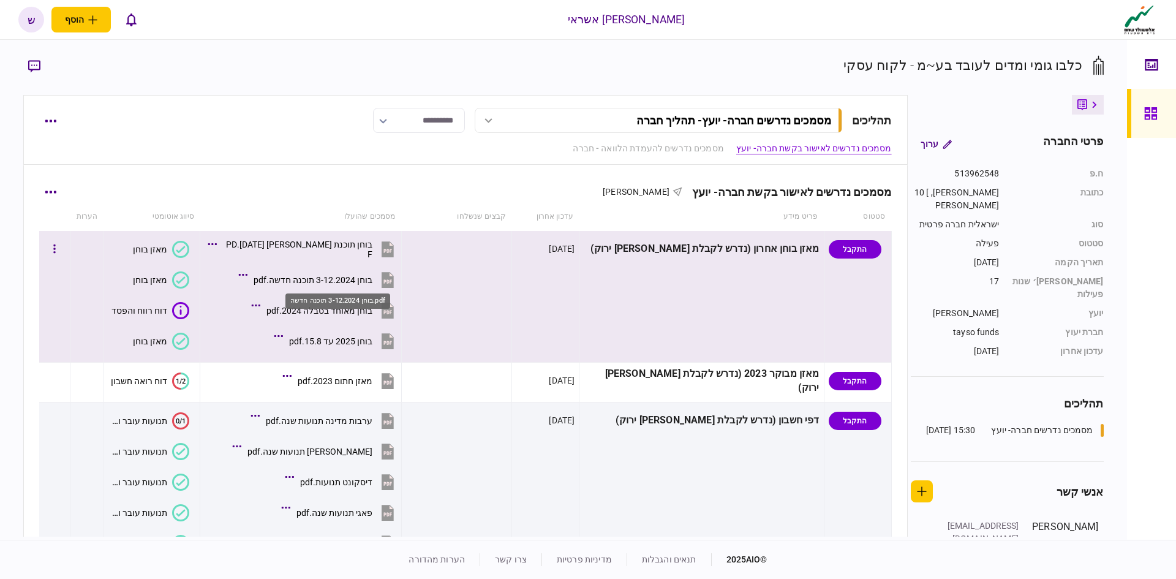
click at [360, 279] on div "בוחן 3-12.2024 תוכנה חדשה.pdf" at bounding box center [313, 280] width 119 height 10
click at [354, 341] on div "בוחן 2025 עד 15.8.pdf" at bounding box center [330, 341] width 83 height 10
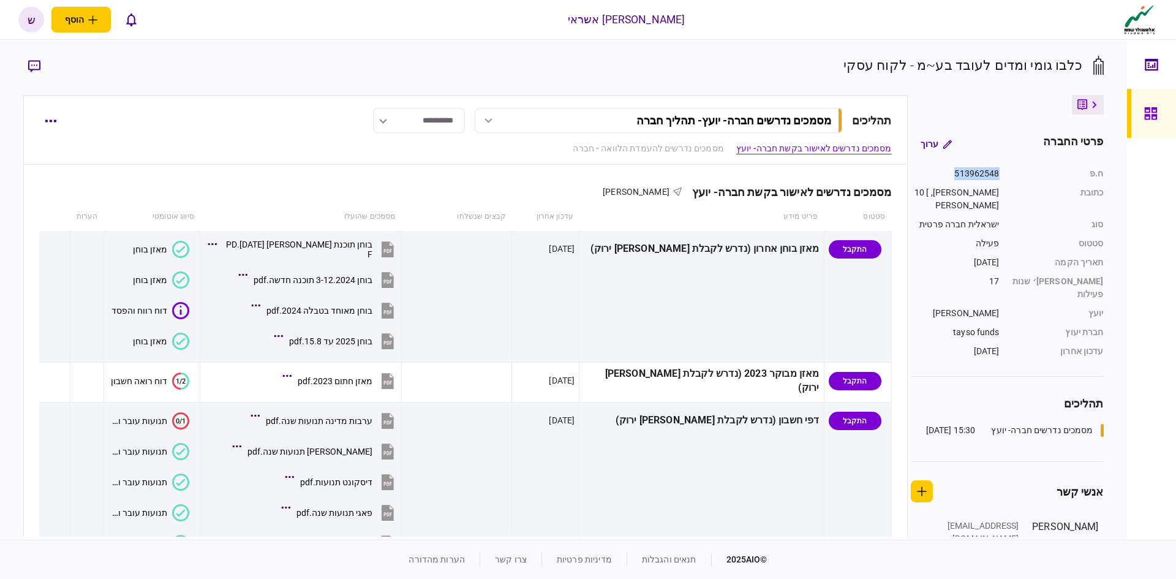
drag, startPoint x: 949, startPoint y: 170, endPoint x: 1025, endPoint y: 169, distance: 76.6
click at [1025, 169] on section "ח.פ 513962548 כתובת [PERSON_NAME], 10 [PERSON_NAME] סוג ישראלית חברה פרטית סטטו…" at bounding box center [1007, 262] width 193 height 191
copy section "ח.פ 513962548"
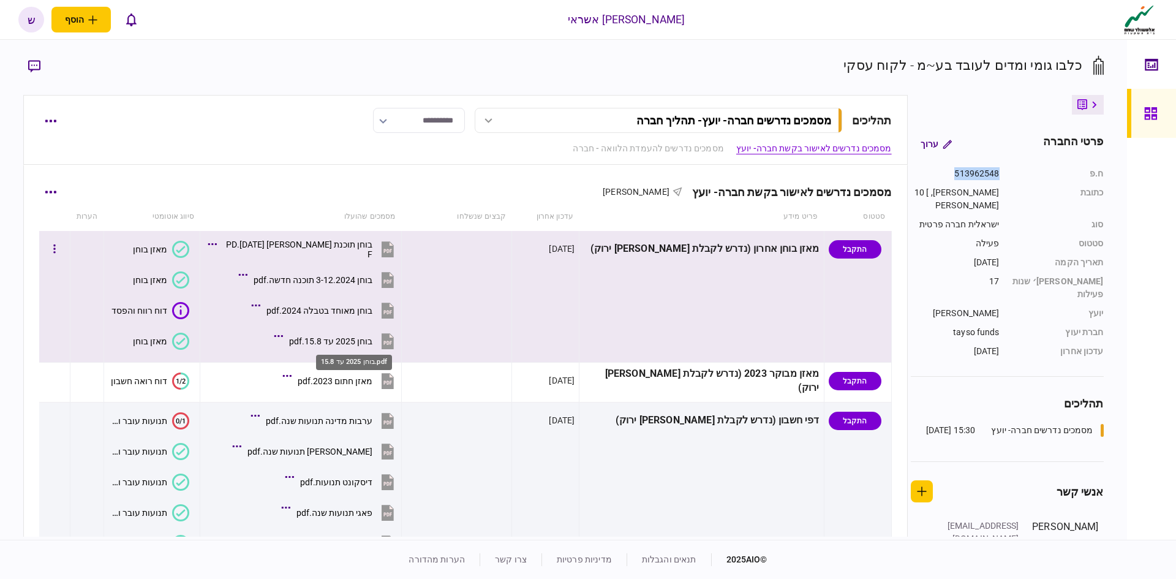
click at [359, 346] on div "בוחן 2025 עד 15.8.pdf" at bounding box center [330, 341] width 83 height 10
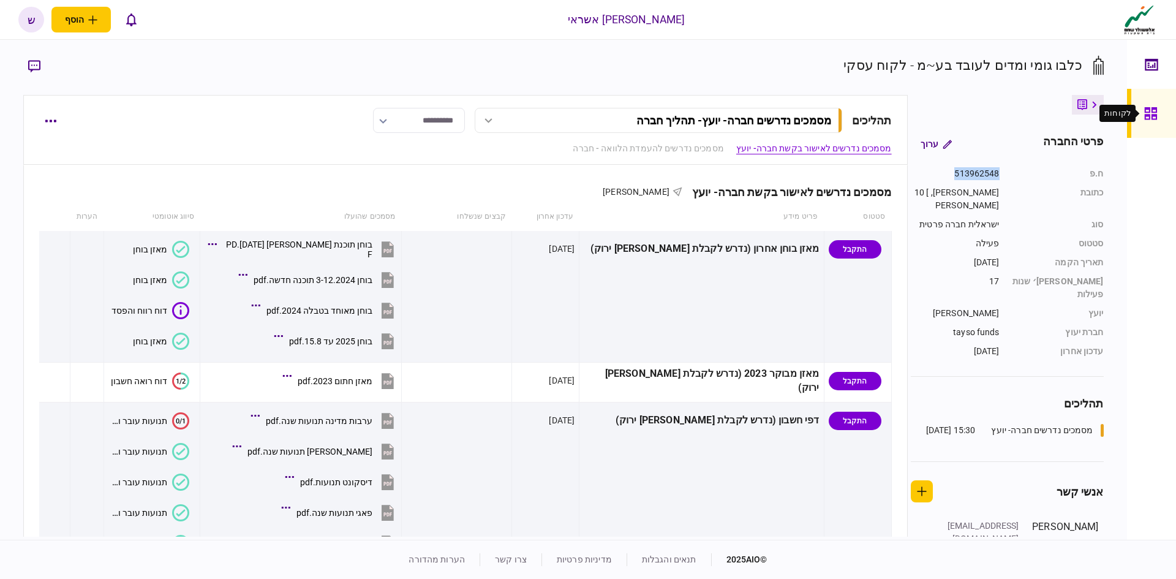
click at [1150, 117] on icon at bounding box center [1151, 113] width 12 height 12
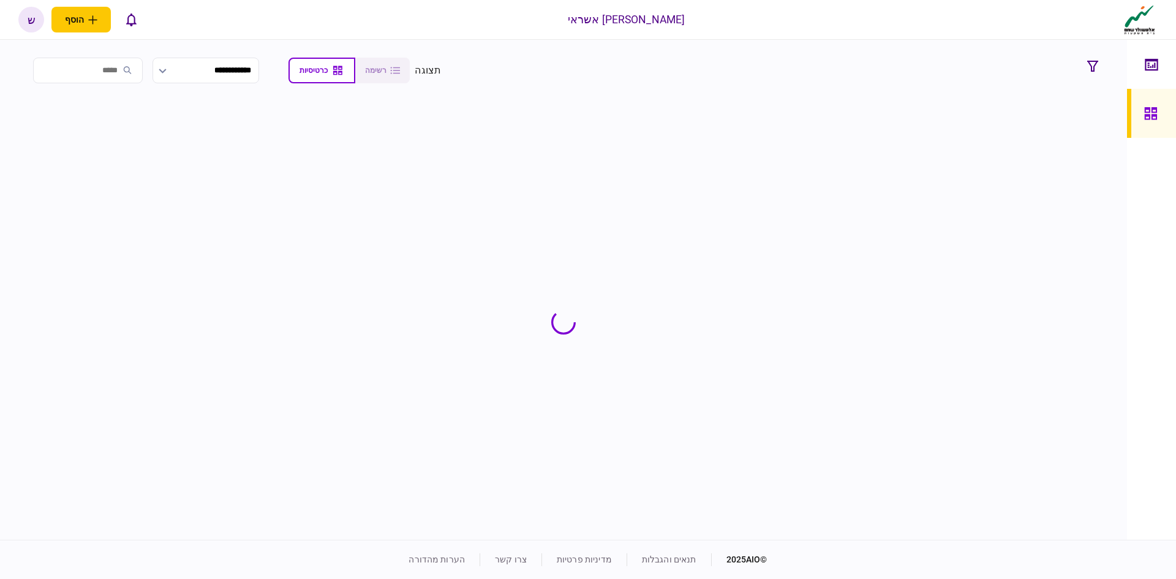
click at [134, 71] on input "search" at bounding box center [88, 71] width 110 height 26
type input "*****"
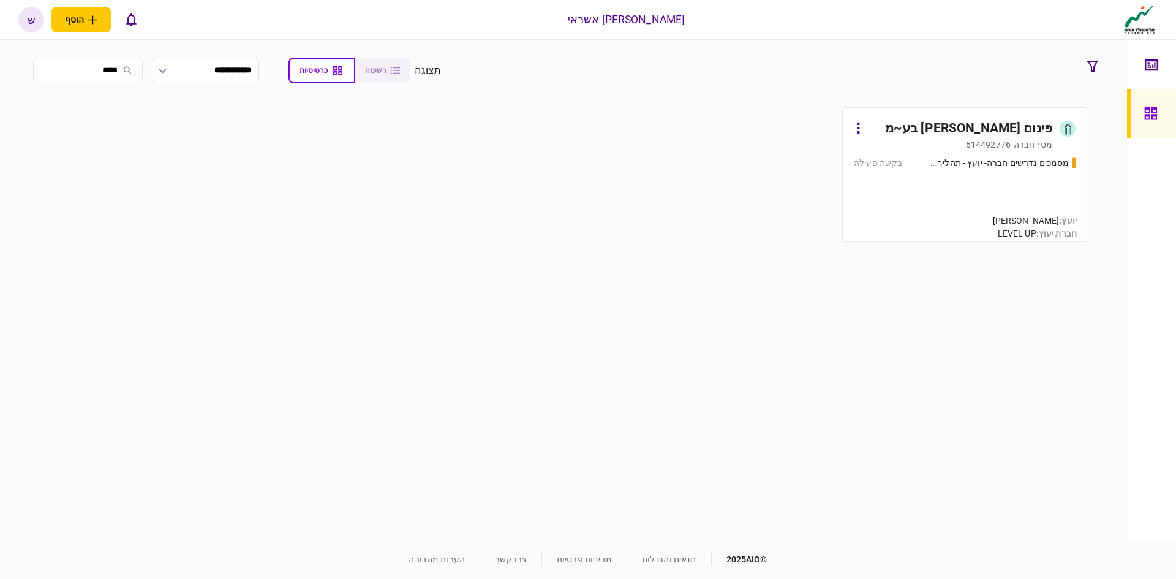
click at [1028, 192] on div "מסמכים נדרשים חברה- יועץ - תהליך חברה בקשה פעילה" at bounding box center [965, 194] width 222 height 74
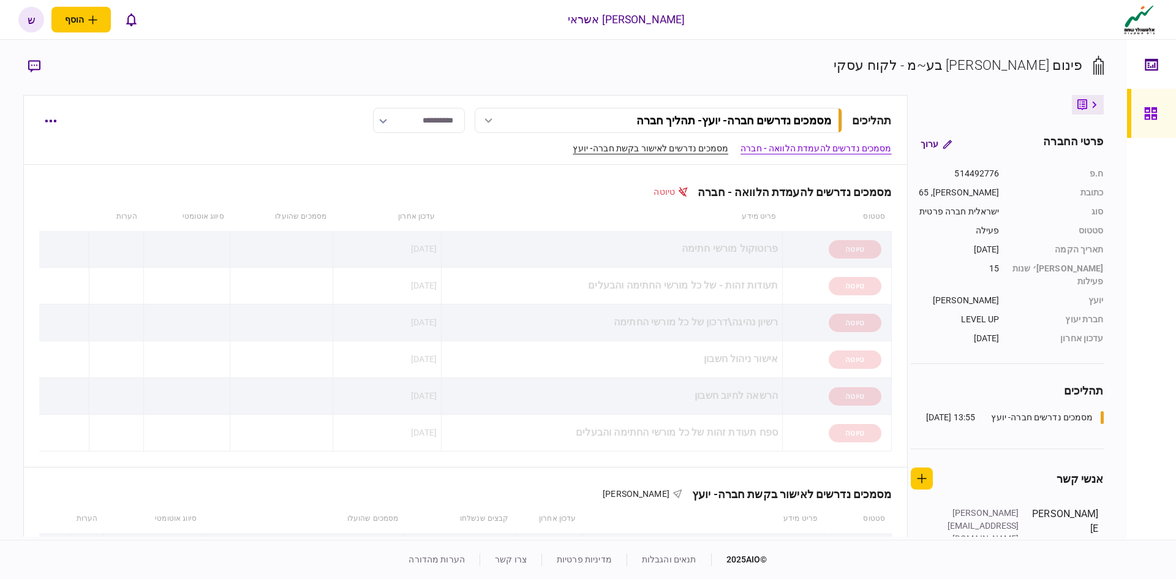
click at [692, 144] on link "מסמכים נדרשים לאישור בקשת חברה- יועץ" at bounding box center [651, 148] width 156 height 13
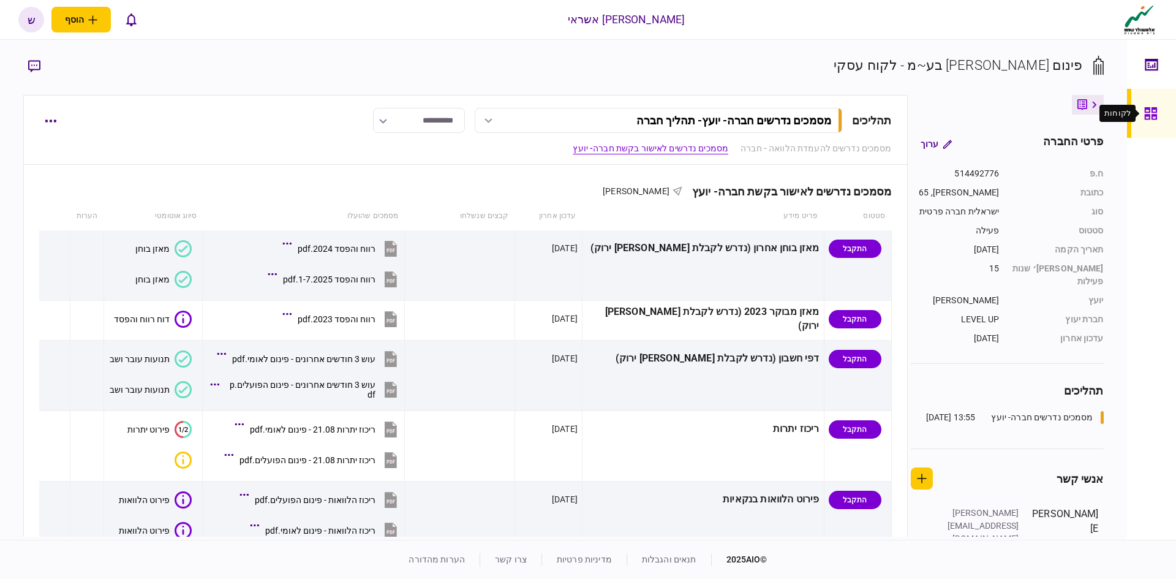
click at [1151, 115] on icon at bounding box center [1151, 114] width 13 height 14
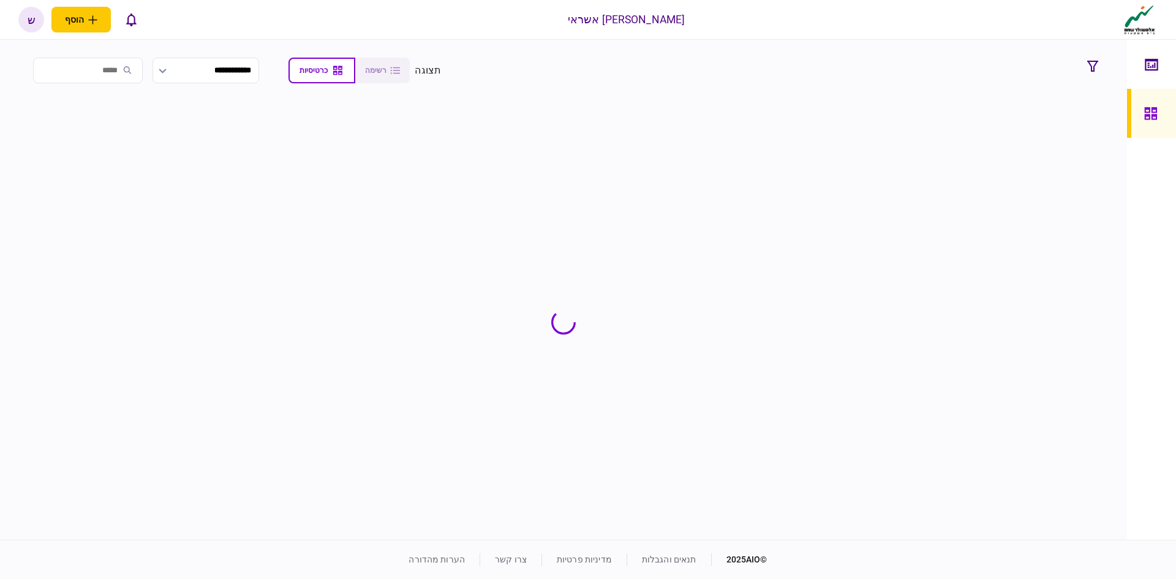
click at [127, 72] on input "search" at bounding box center [88, 71] width 110 height 26
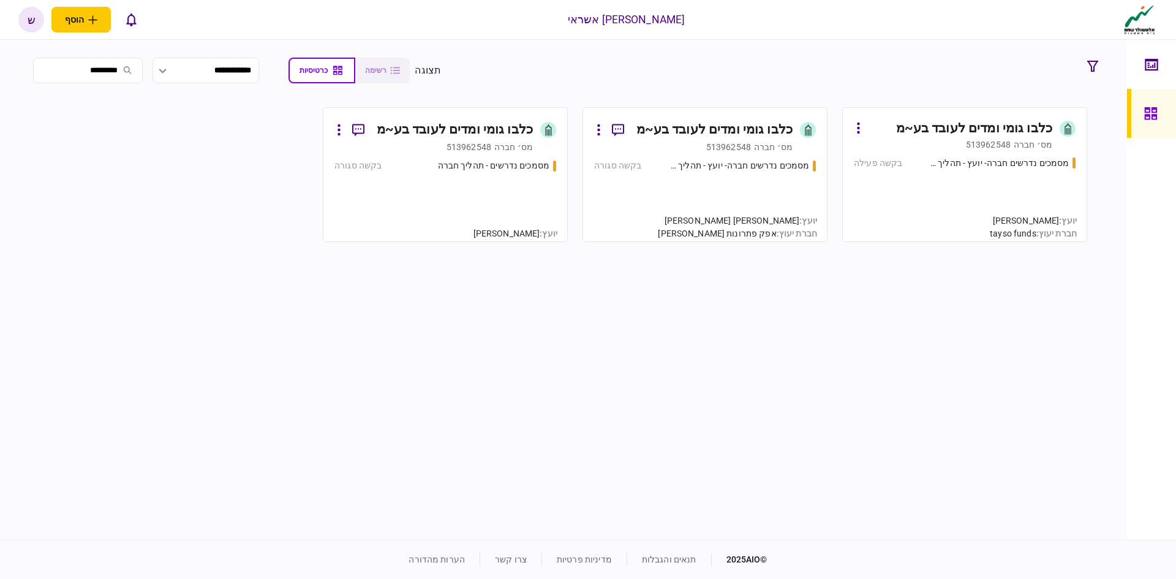
type input "*********"
click at [969, 143] on div "513962548" at bounding box center [988, 144] width 45 height 12
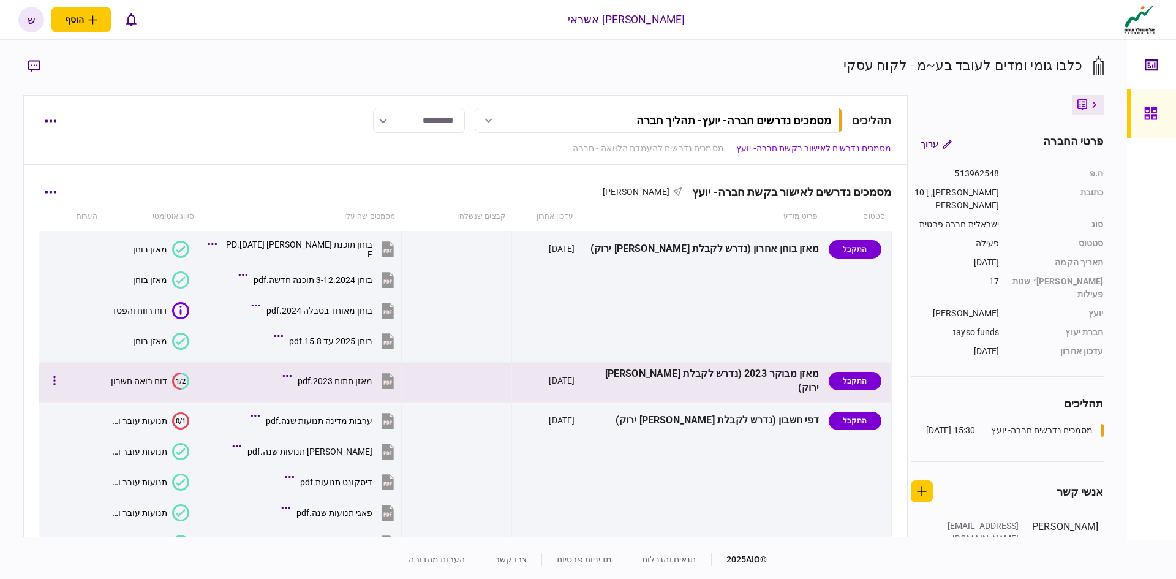
scroll to position [61, 0]
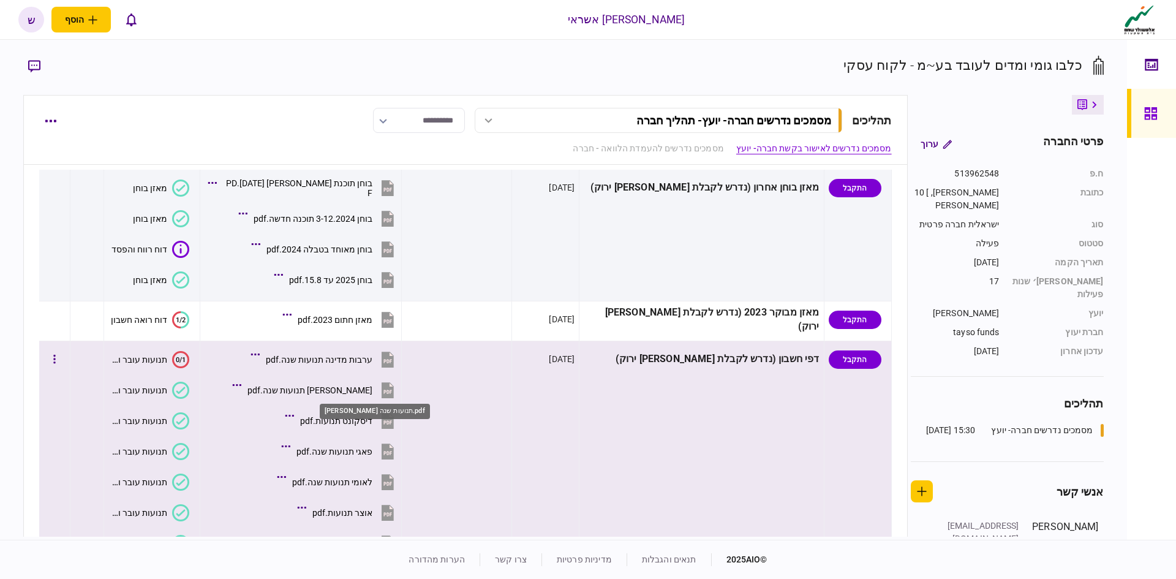
click at [368, 387] on div "[PERSON_NAME] תנועות שנה.pdf" at bounding box center [310, 390] width 125 height 10
click at [373, 360] on div "ערבות מדינה תנועות שנה.pdf" at bounding box center [319, 360] width 107 height 10
click at [367, 423] on div "דיסקונט תנועות.pdf" at bounding box center [336, 421] width 72 height 10
click at [360, 454] on div "פאגי תנועות שנה.pdf" at bounding box center [335, 452] width 76 height 10
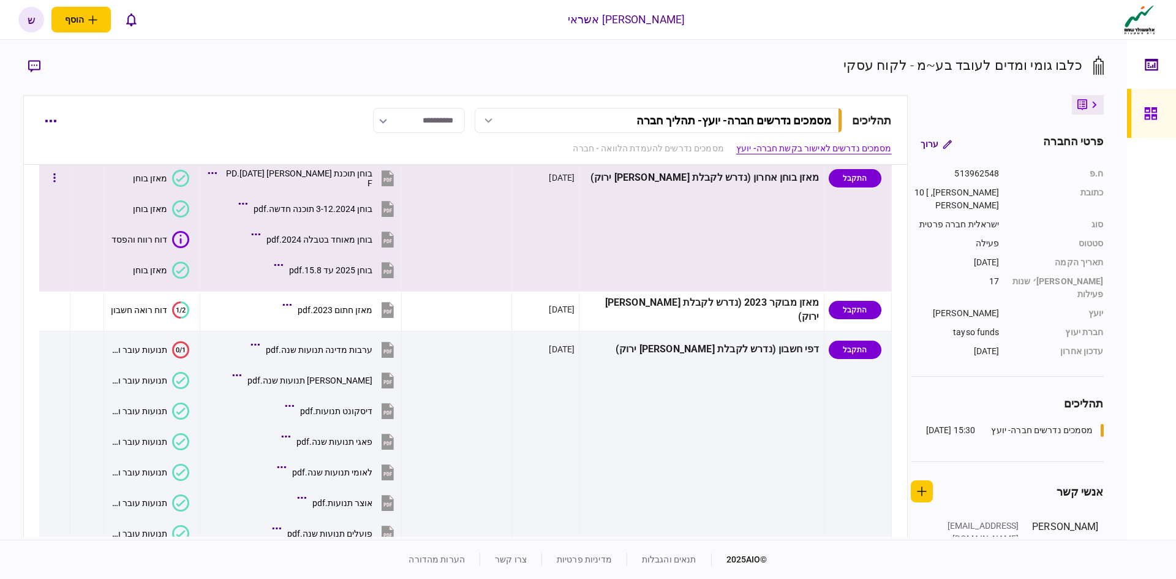
scroll to position [0, 0]
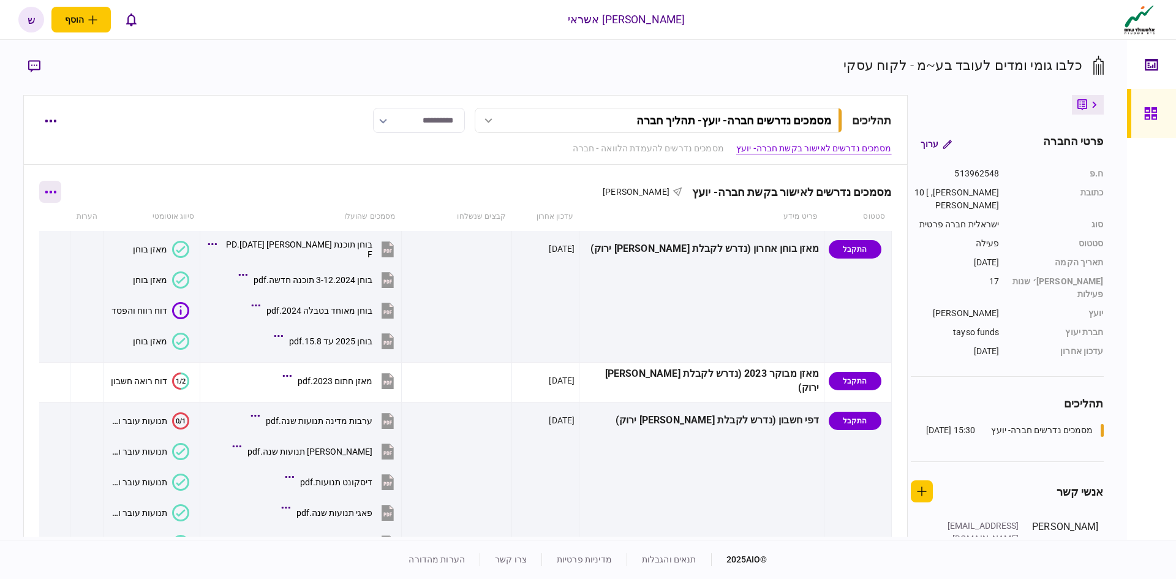
click at [61, 191] on button "button" at bounding box center [50, 192] width 22 height 22
click at [70, 298] on span "הורד מסמכים" at bounding box center [68, 297] width 56 height 15
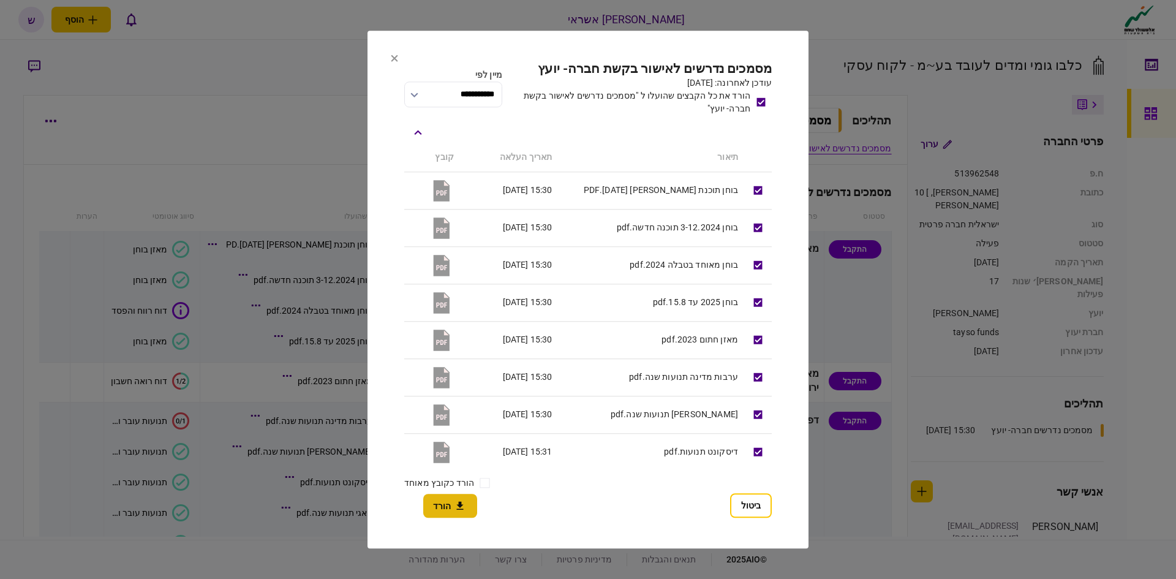
click at [456, 506] on icon "button" at bounding box center [460, 506] width 15 height 12
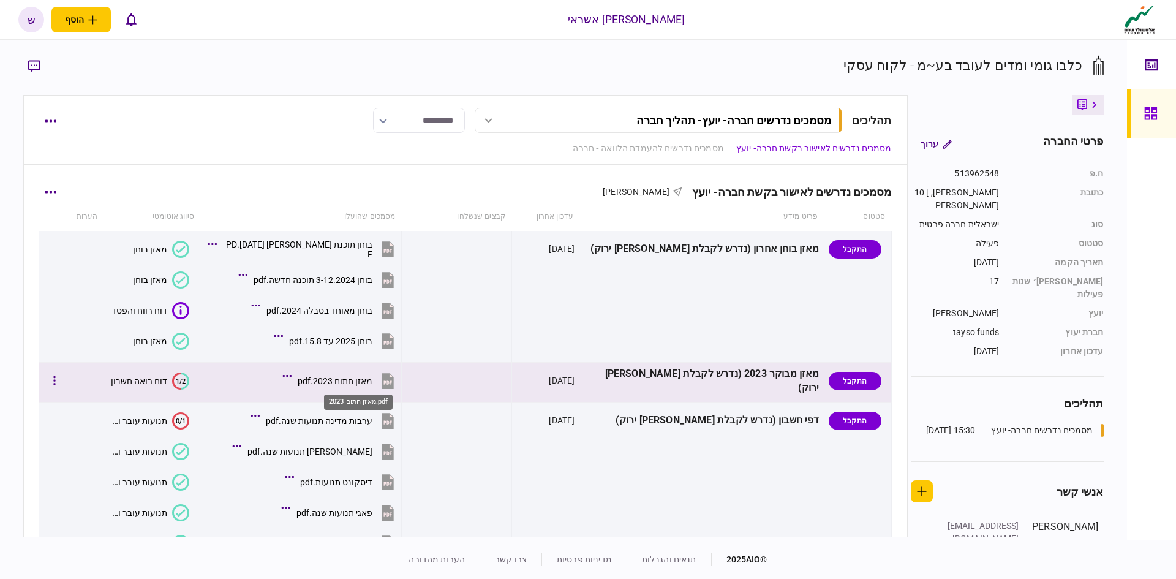
click at [373, 383] on div "מאזן חתום 2023.pdf" at bounding box center [335, 381] width 75 height 10
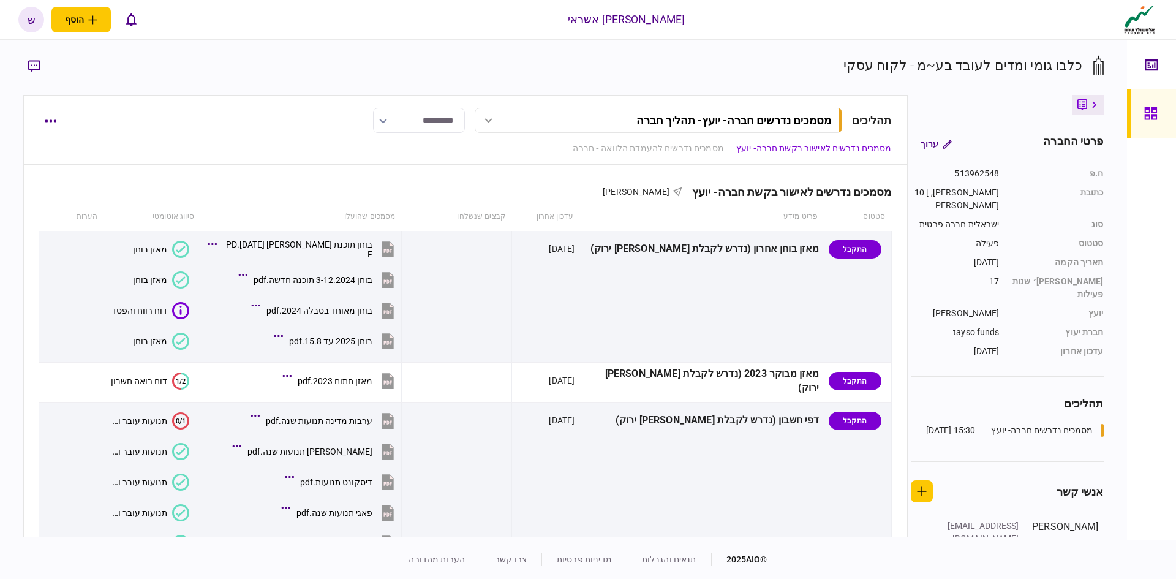
click at [1143, 112] on link at bounding box center [1151, 113] width 49 height 49
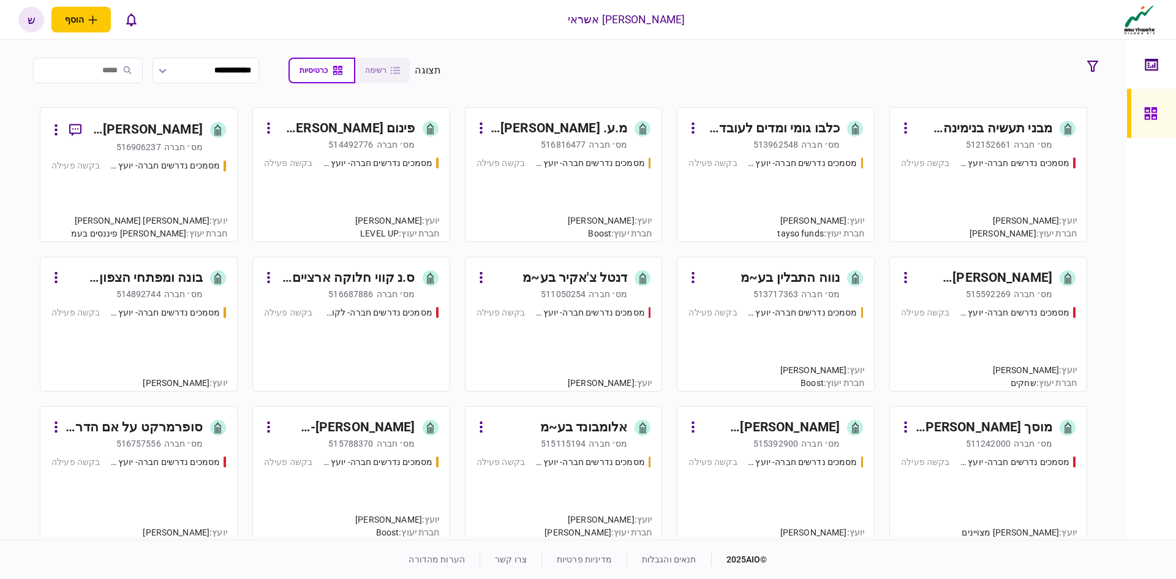
click at [954, 127] on div "מבני תעשיה בנימינה (מ.ל.מ) בע~מ" at bounding box center [983, 129] width 137 height 20
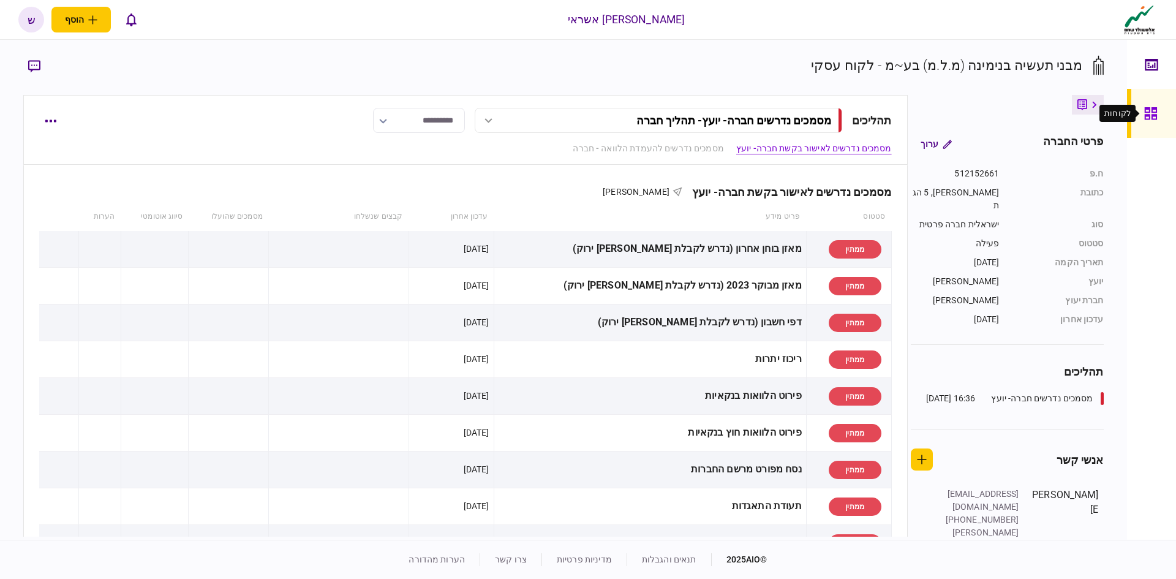
click at [1149, 114] on icon at bounding box center [1151, 113] width 12 height 12
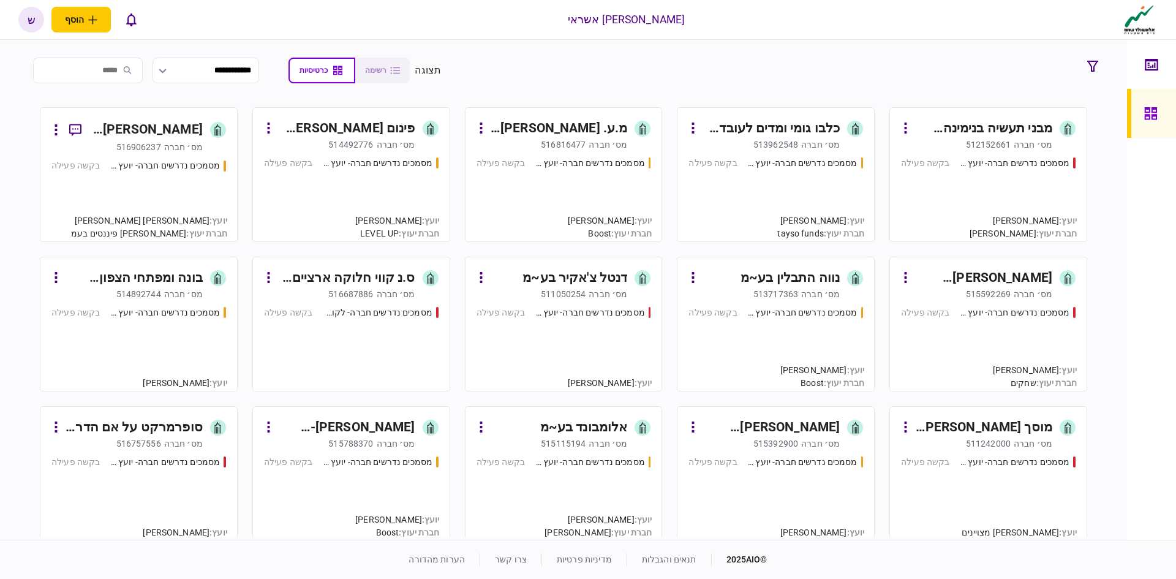
click at [93, 70] on input "search" at bounding box center [88, 71] width 110 height 26
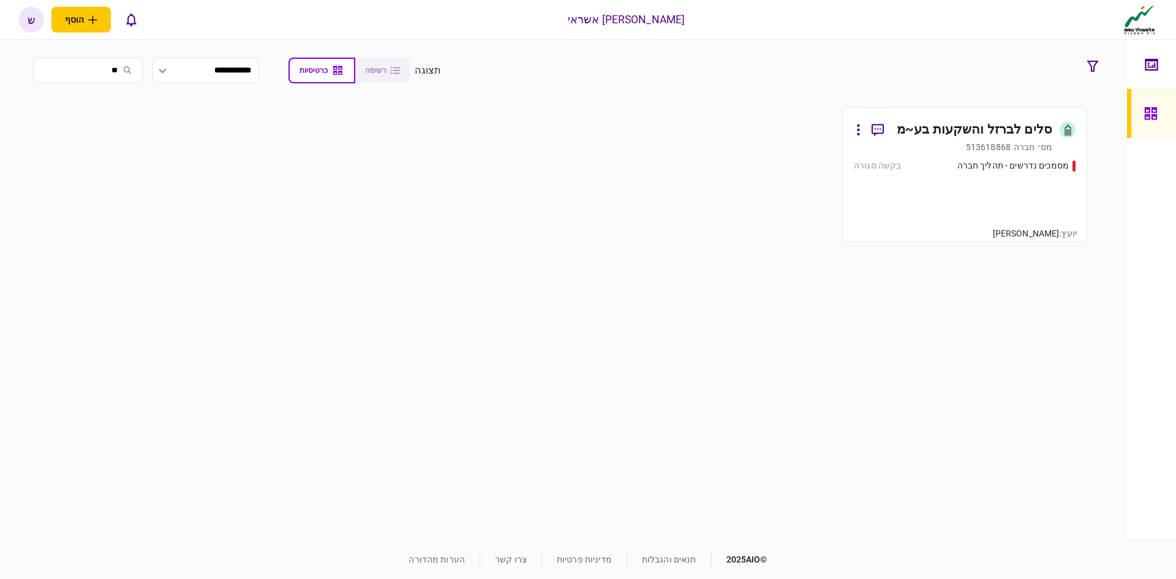
type input "*"
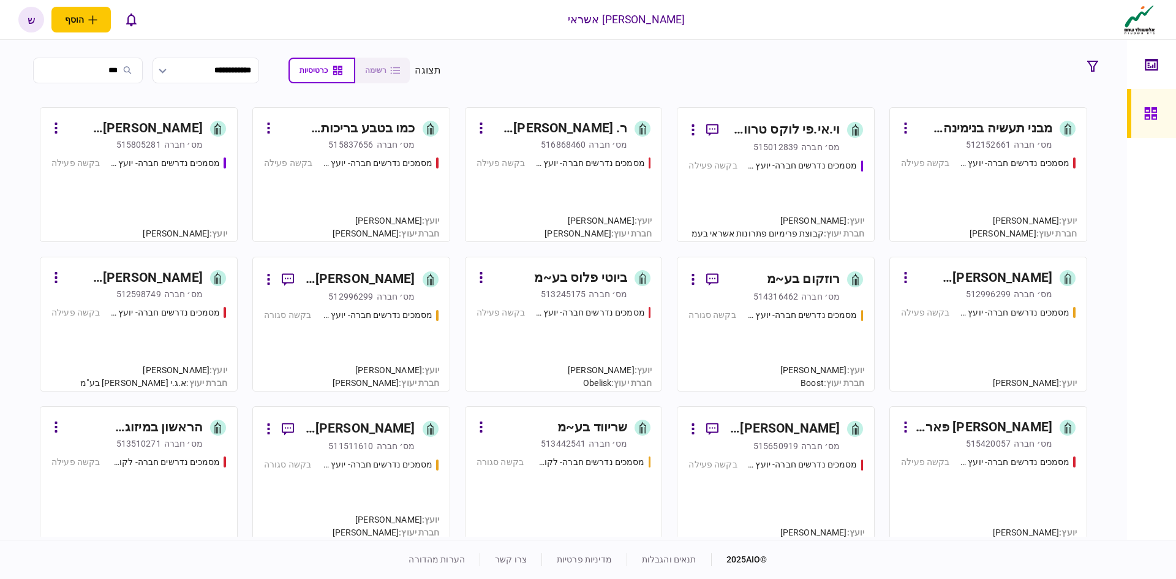
click at [117, 73] on input "***" at bounding box center [88, 71] width 110 height 26
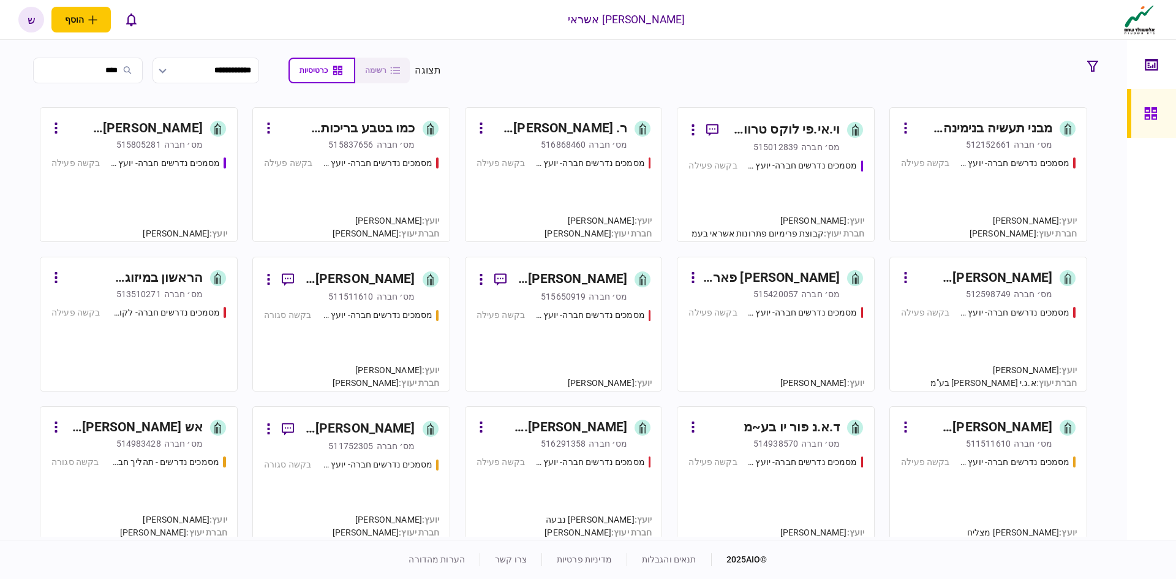
type input "***"
click at [44, 70] on input "***" at bounding box center [88, 71] width 110 height 26
click at [39, 69] on input "***" at bounding box center [88, 71] width 110 height 26
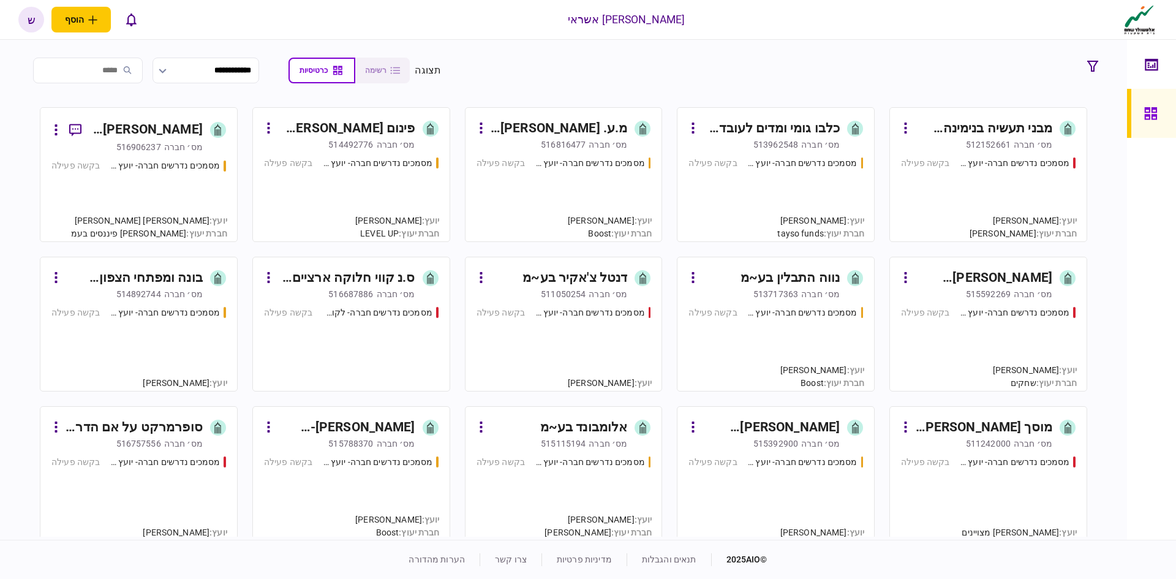
drag, startPoint x: 1089, startPoint y: 62, endPoint x: 1079, endPoint y: 63, distance: 10.5
click at [1088, 62] on icon "button" at bounding box center [1093, 66] width 11 height 11
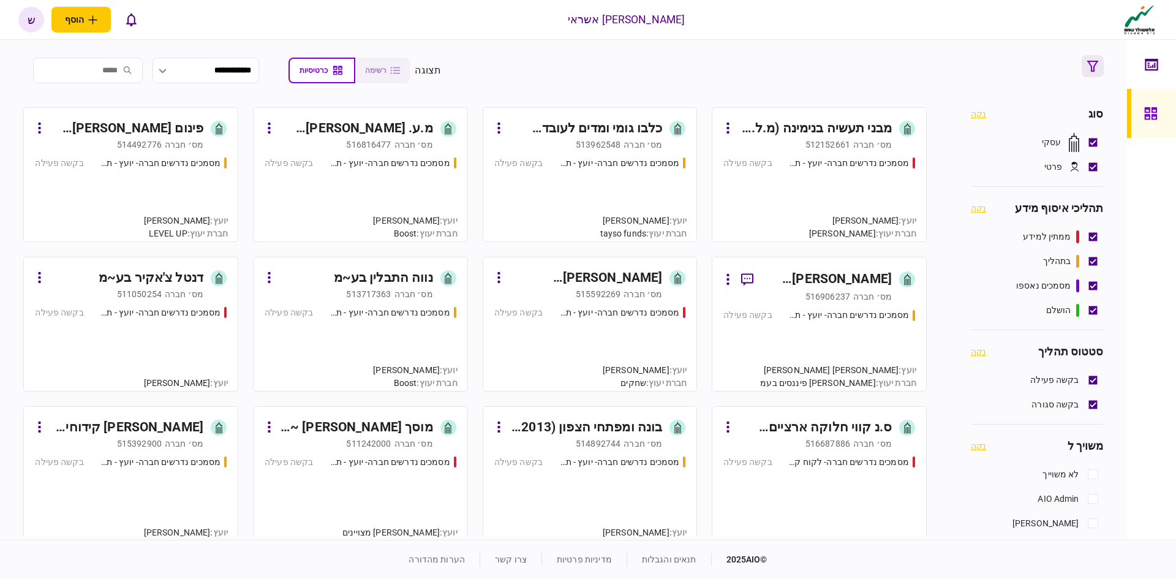
click at [1093, 63] on icon "button" at bounding box center [1093, 66] width 11 height 11
